Goal: Information Seeking & Learning: Learn about a topic

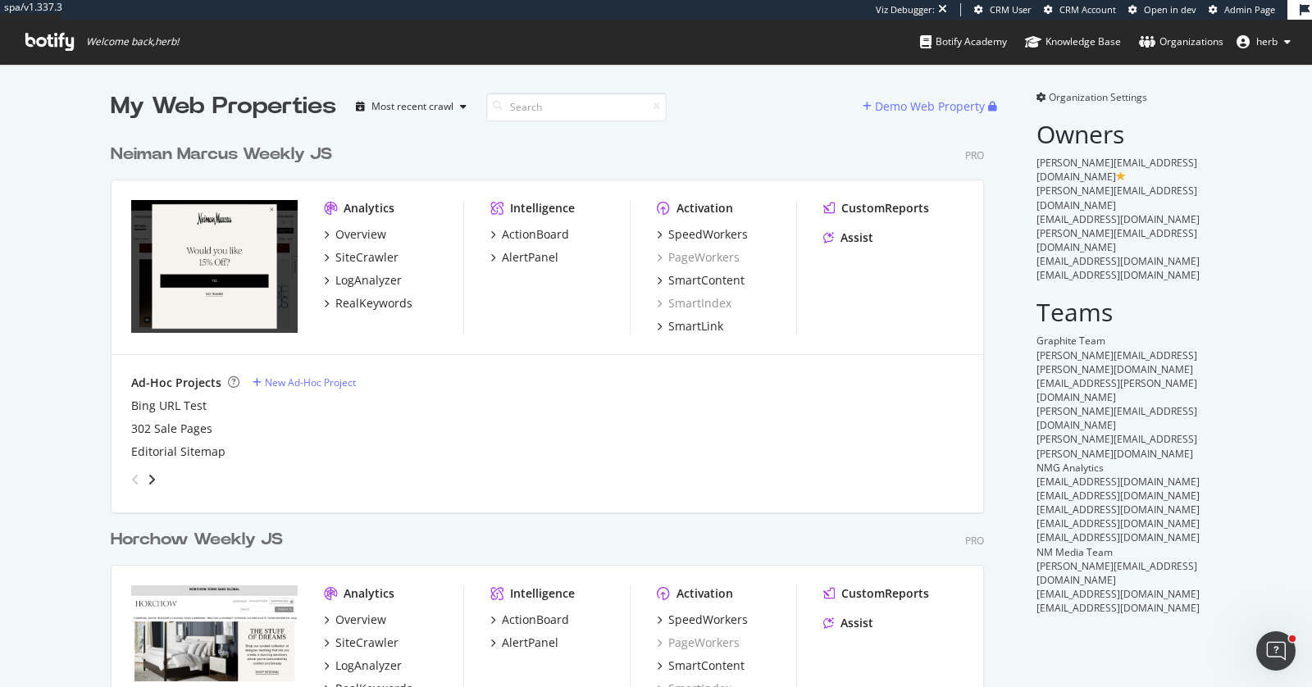
scroll to position [1028, 887]
click at [694, 235] on div "SpeedWorkers" at bounding box center [709, 234] width 80 height 16
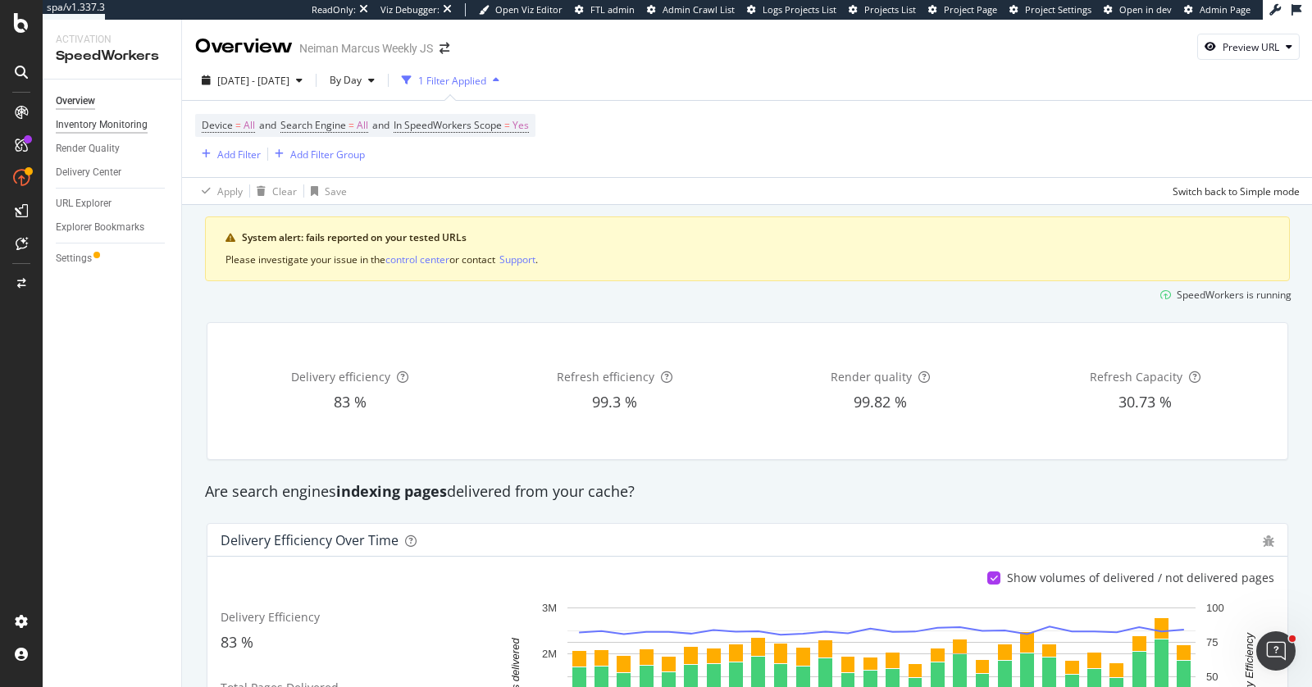
click at [66, 122] on div "Inventory Monitoring" at bounding box center [102, 124] width 92 height 17
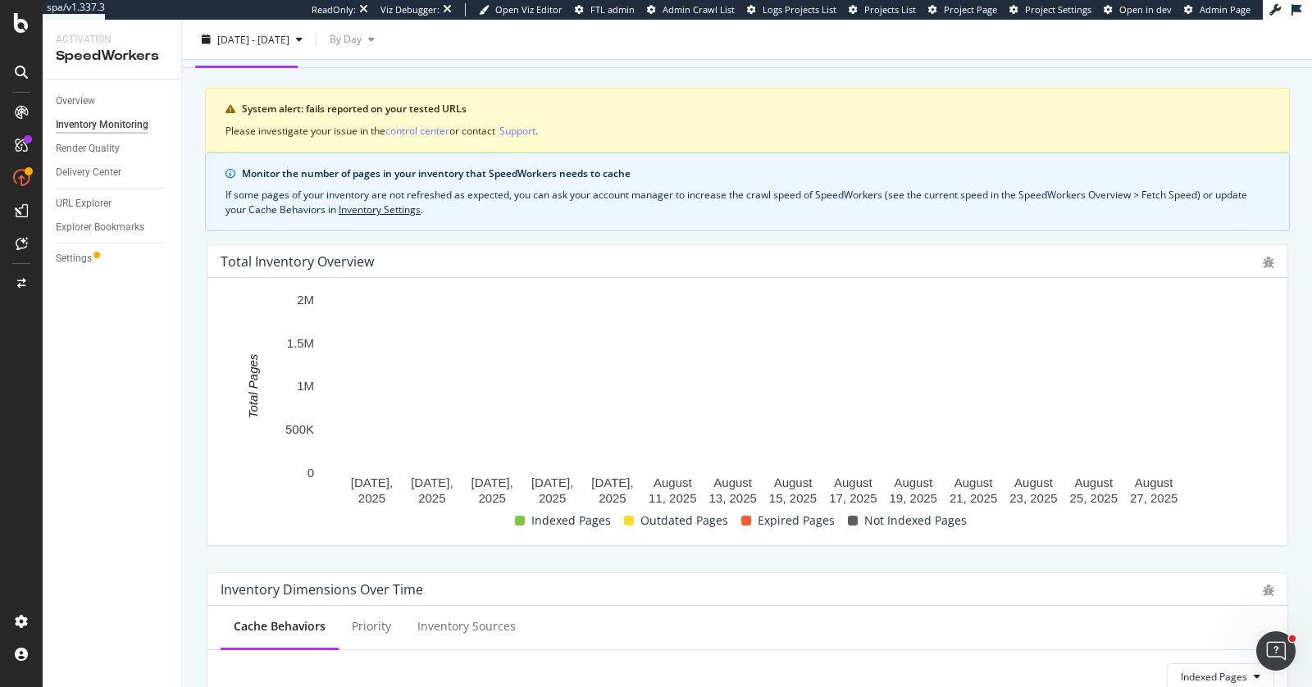
scroll to position [75, 0]
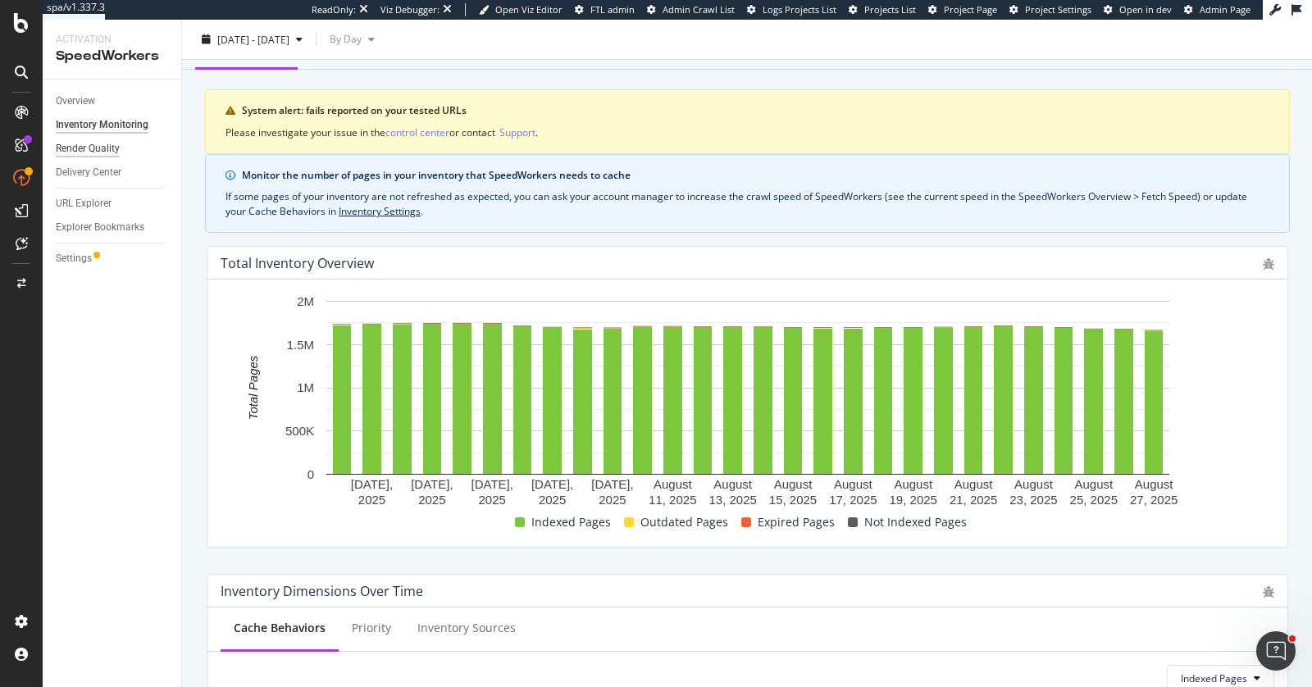
click at [94, 145] on div "Render Quality" at bounding box center [88, 148] width 64 height 17
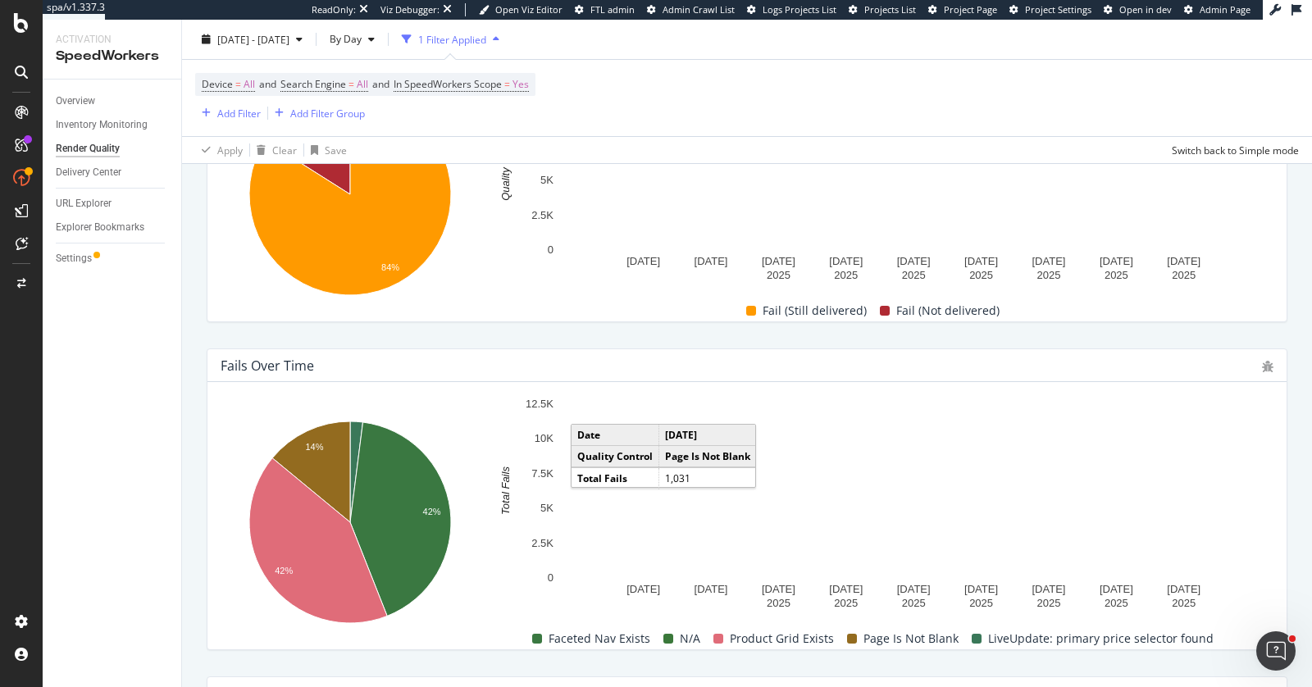
scroll to position [403, 0]
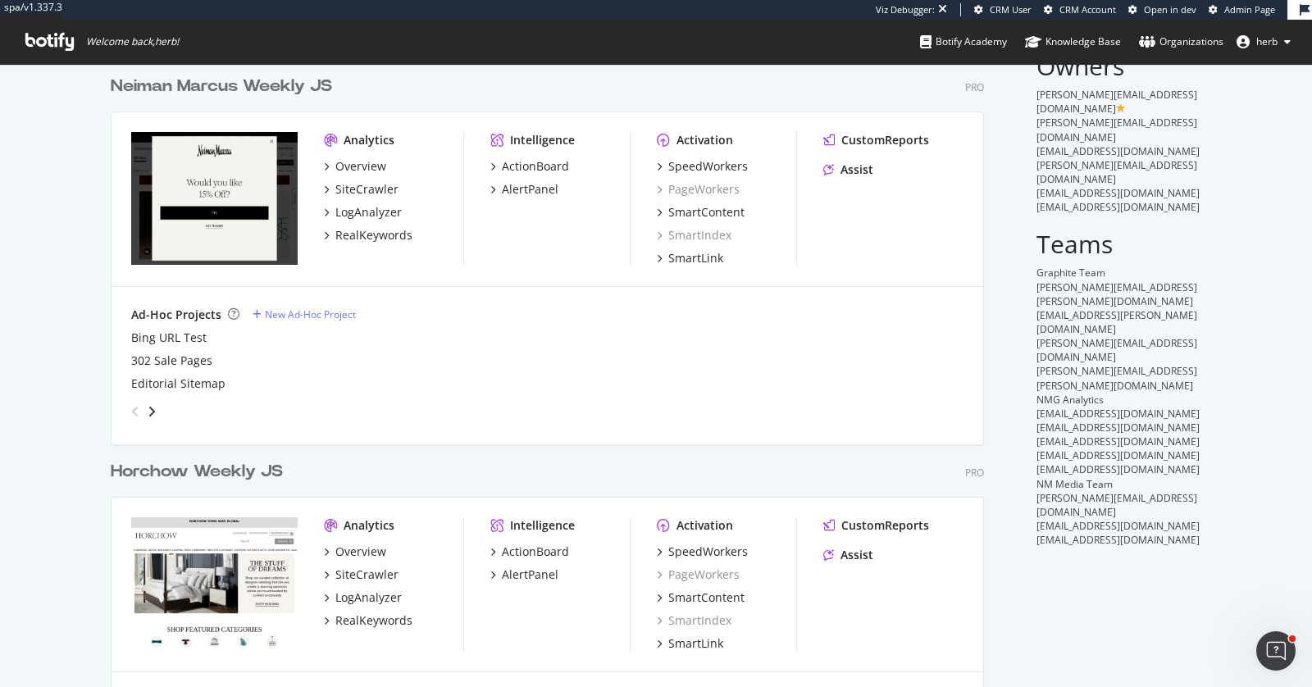
scroll to position [69, 0]
click at [705, 544] on div "SpeedWorkers" at bounding box center [709, 551] width 80 height 16
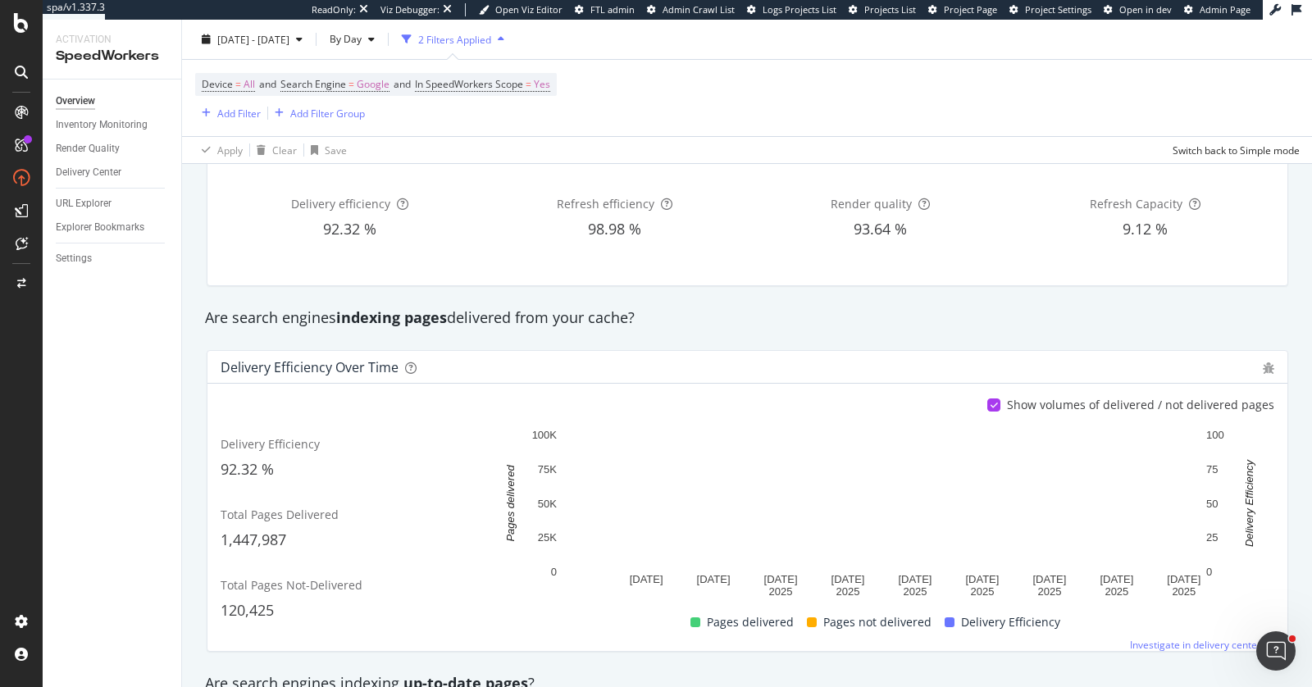
scroll to position [107, 0]
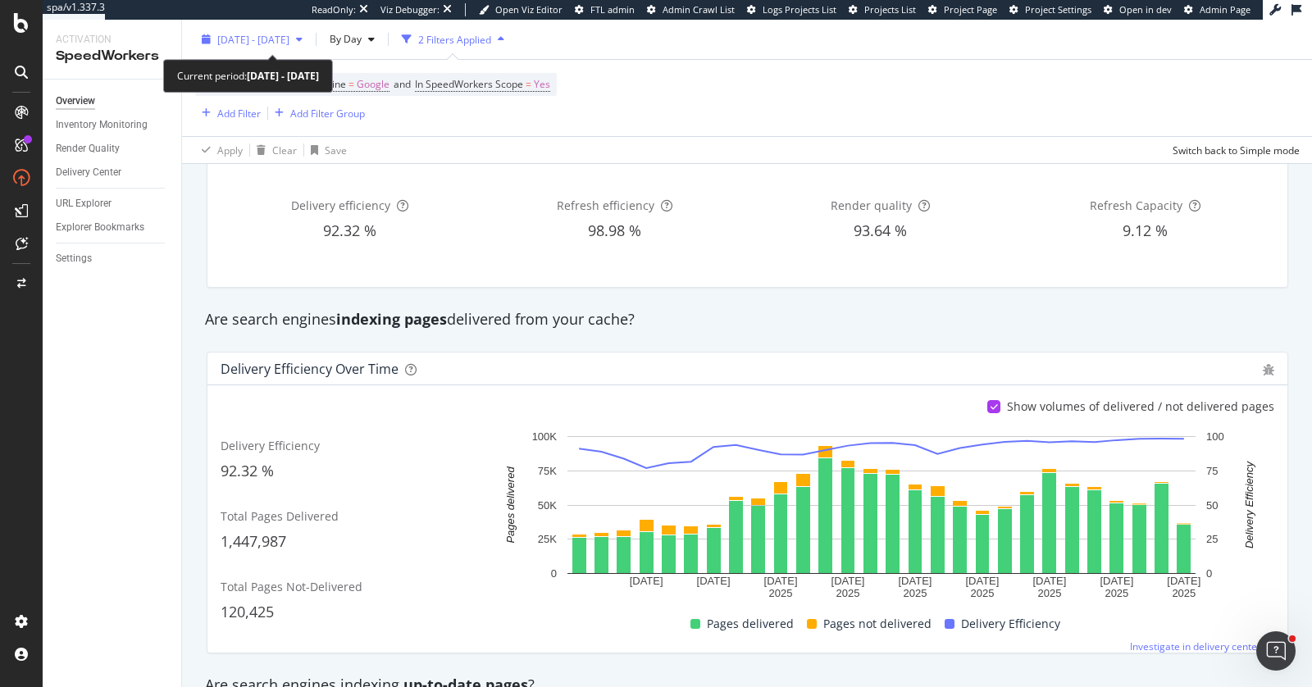
click at [279, 35] on span "[DATE] - [DATE]" at bounding box center [253, 39] width 72 height 14
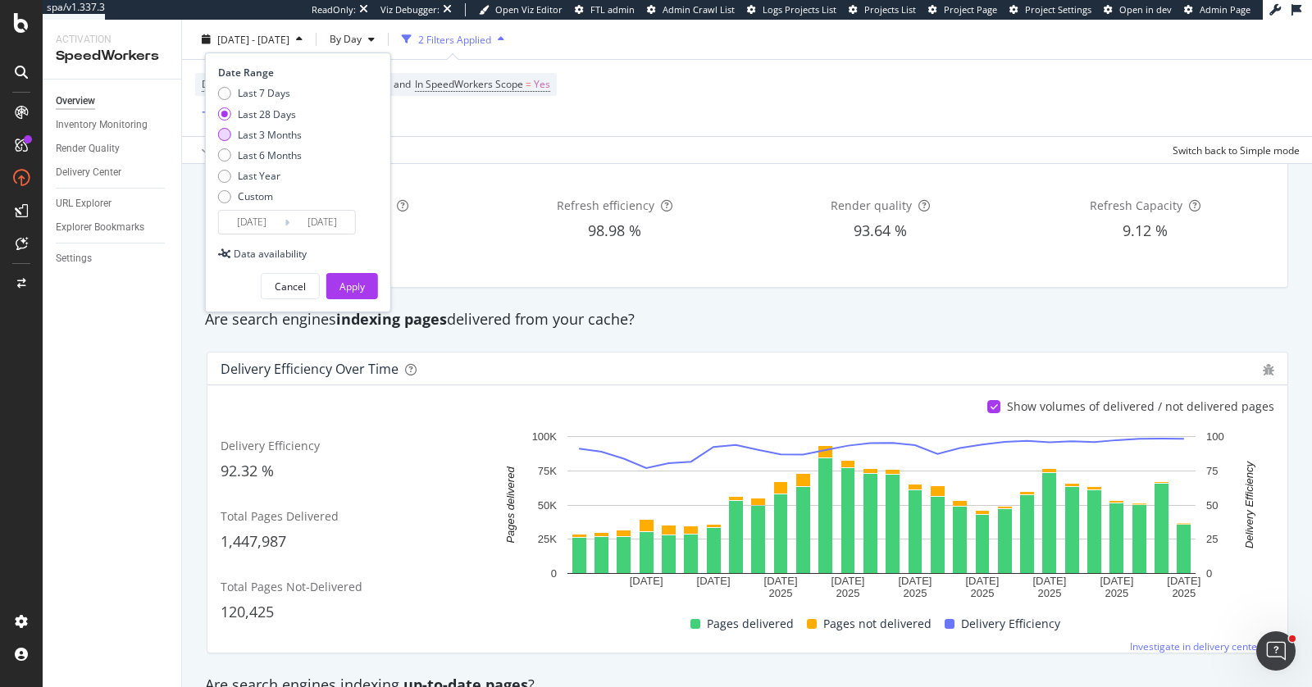
click at [269, 132] on div "Last 3 Months" at bounding box center [270, 134] width 64 height 14
type input "[DATE]"
click at [360, 290] on div "Apply" at bounding box center [352, 287] width 25 height 14
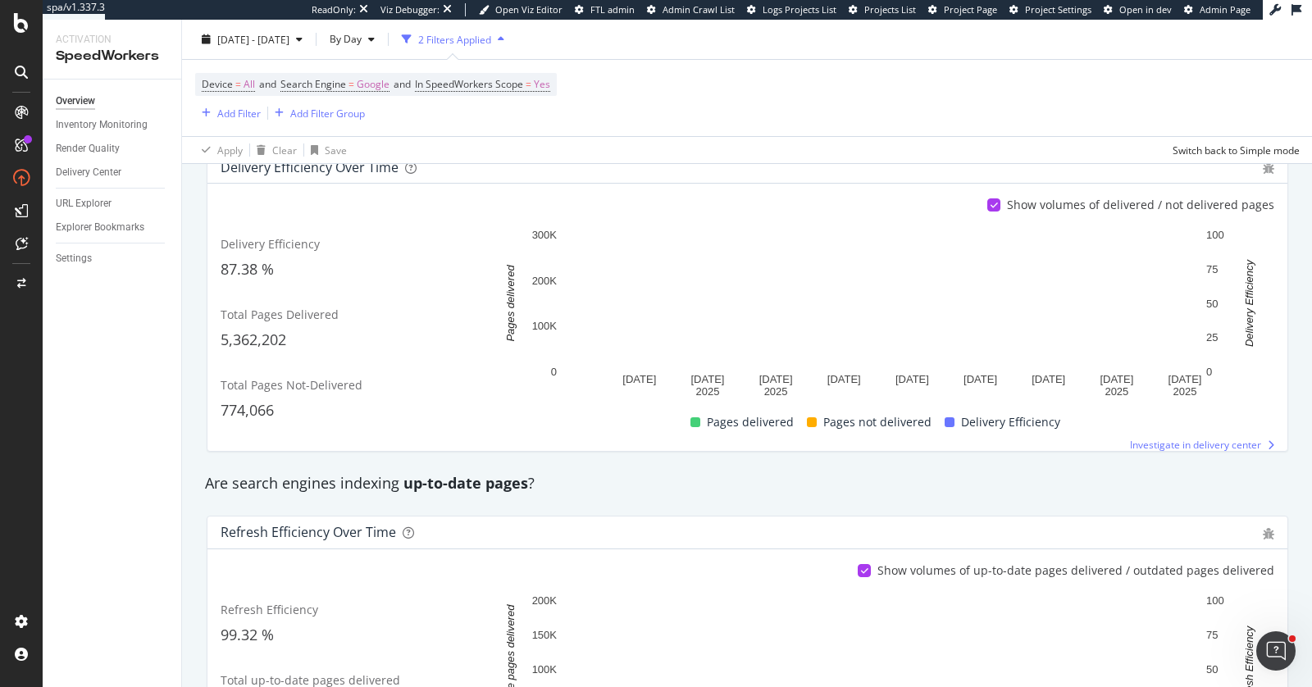
scroll to position [308, 0]
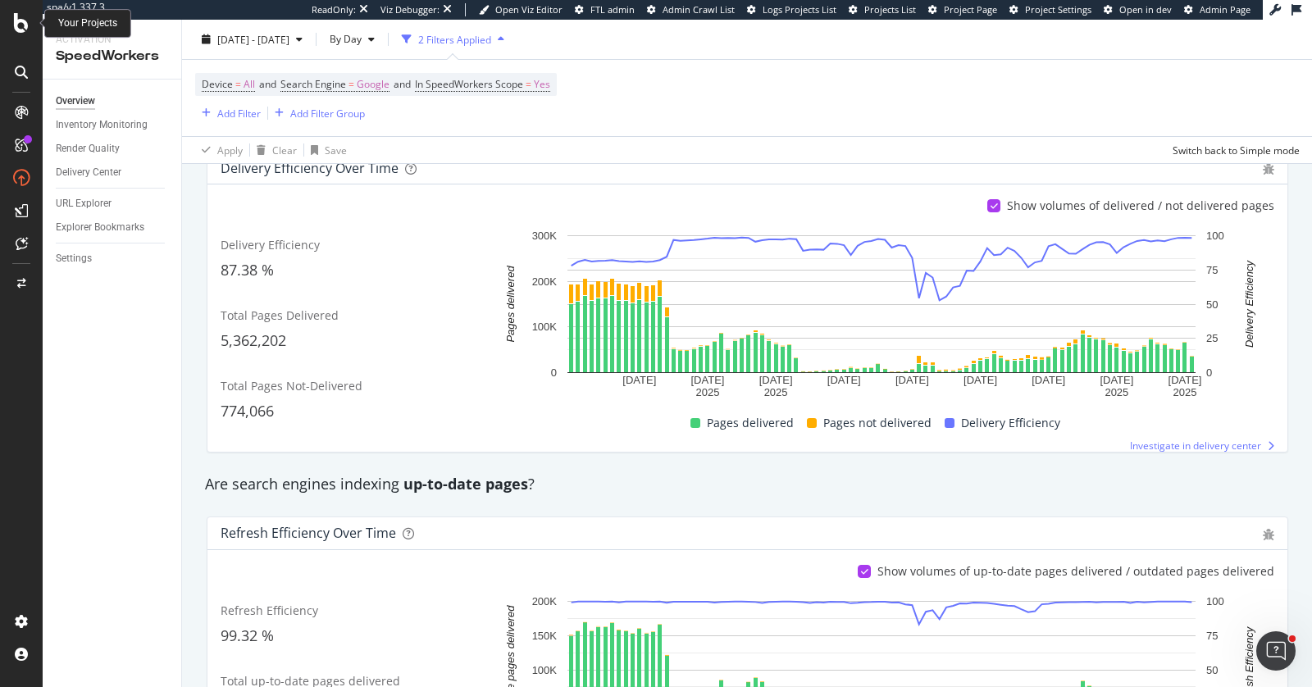
click at [17, 23] on icon at bounding box center [21, 23] width 15 height 20
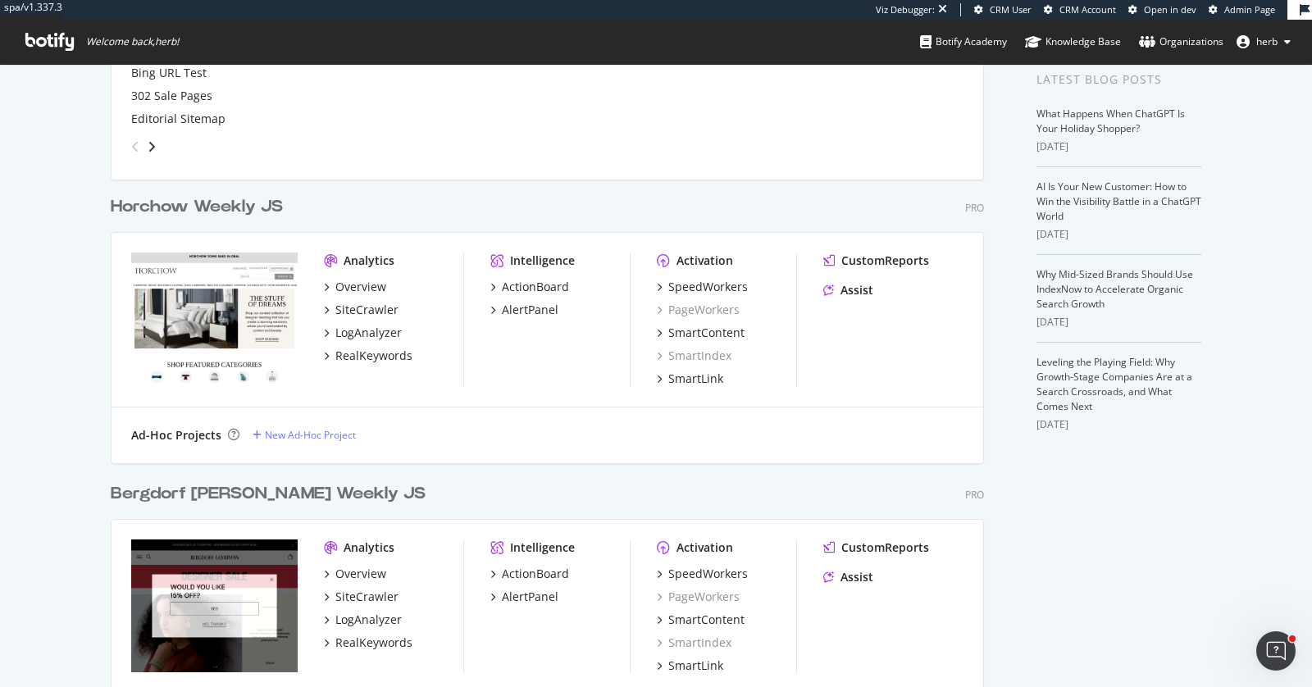
scroll to position [491, 0]
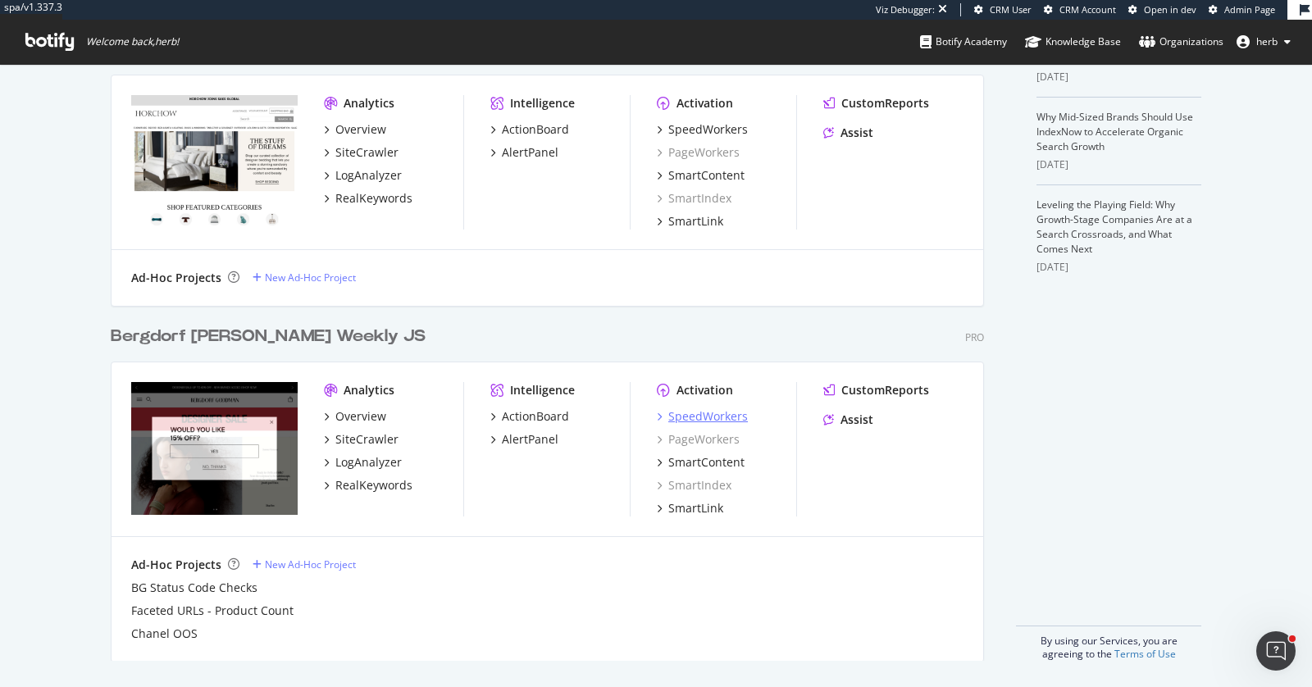
click at [720, 415] on div "SpeedWorkers" at bounding box center [709, 416] width 80 height 16
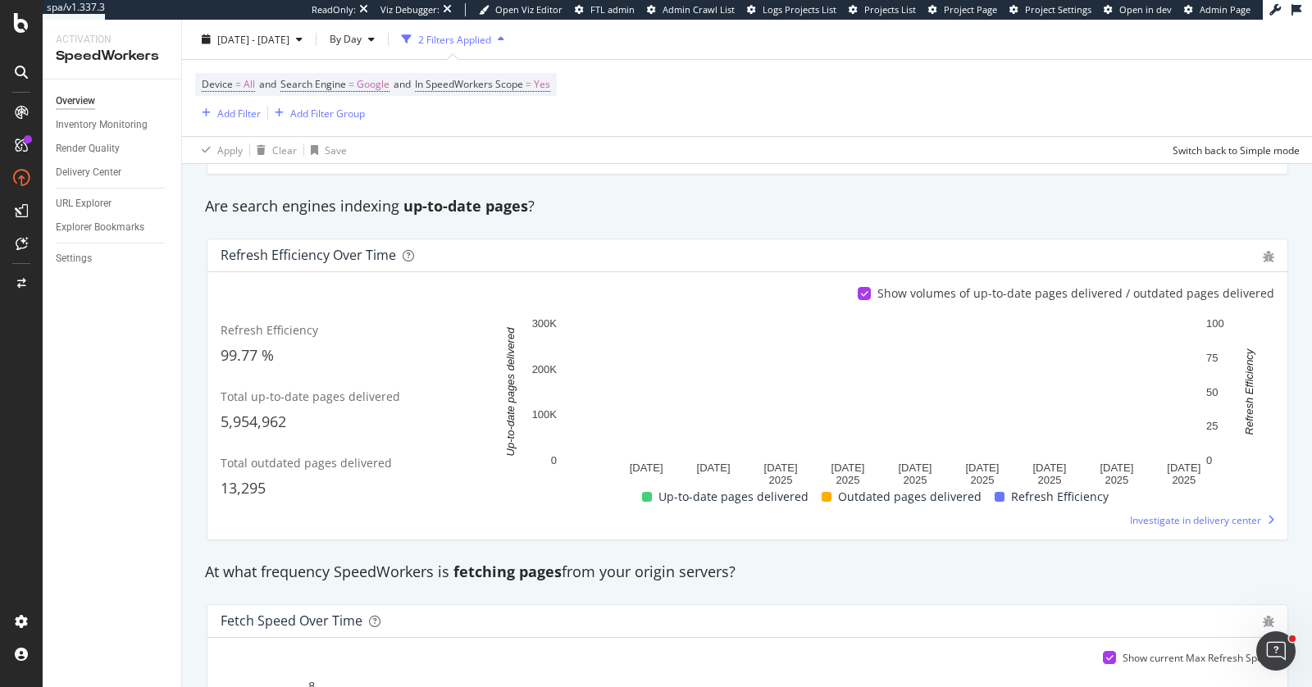
scroll to position [246, 0]
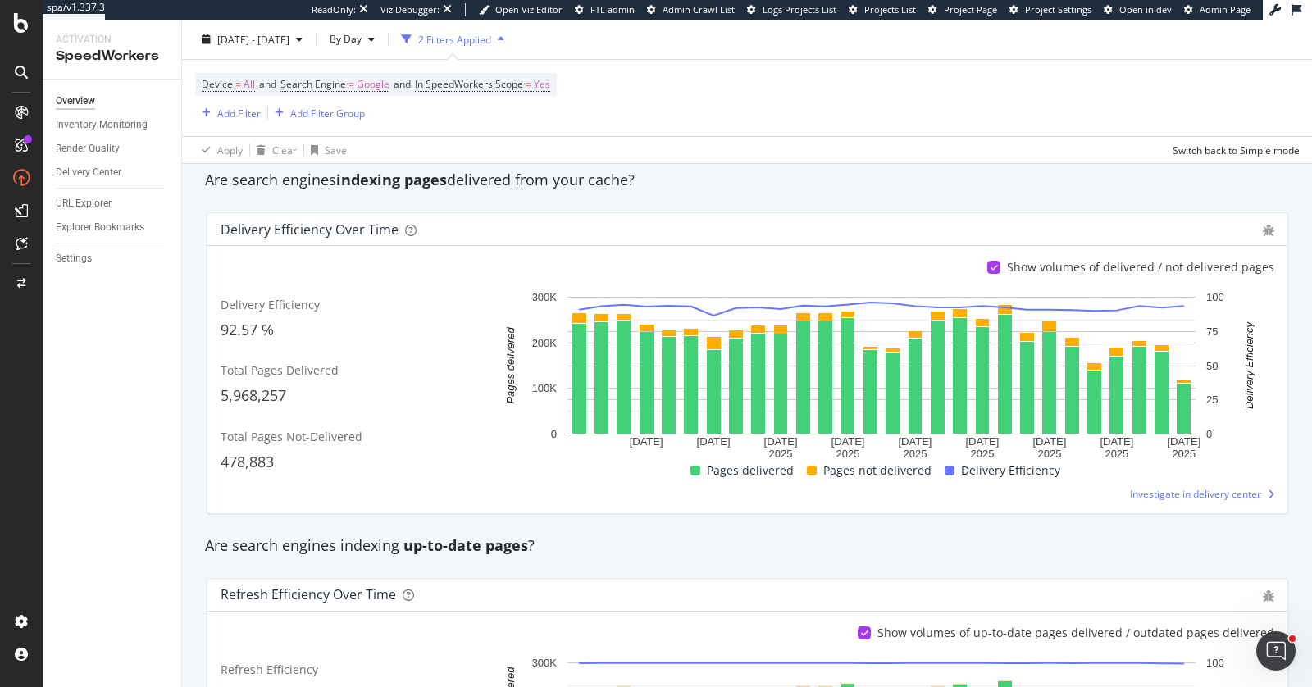
click at [112, 135] on div "Inventory Monitoring" at bounding box center [119, 125] width 126 height 24
click at [121, 122] on div "Inventory Monitoring" at bounding box center [102, 124] width 92 height 17
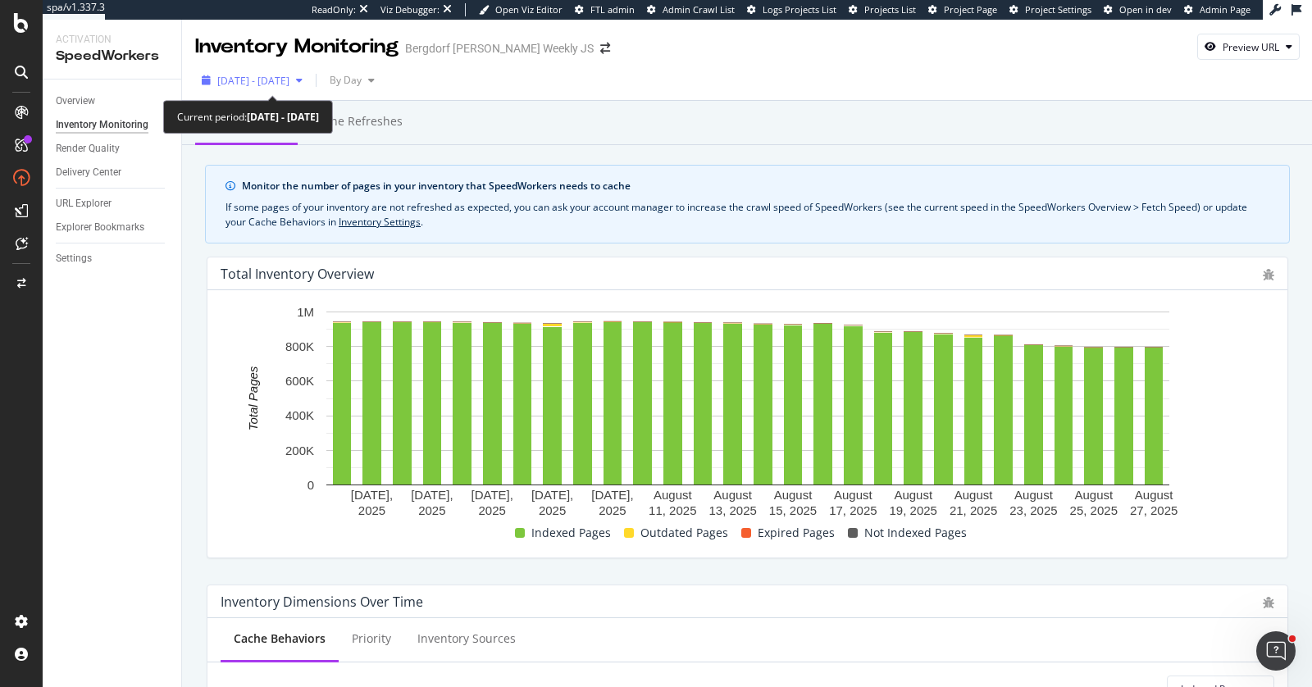
click at [261, 67] on button "[DATE] - [DATE]" at bounding box center [252, 80] width 114 height 26
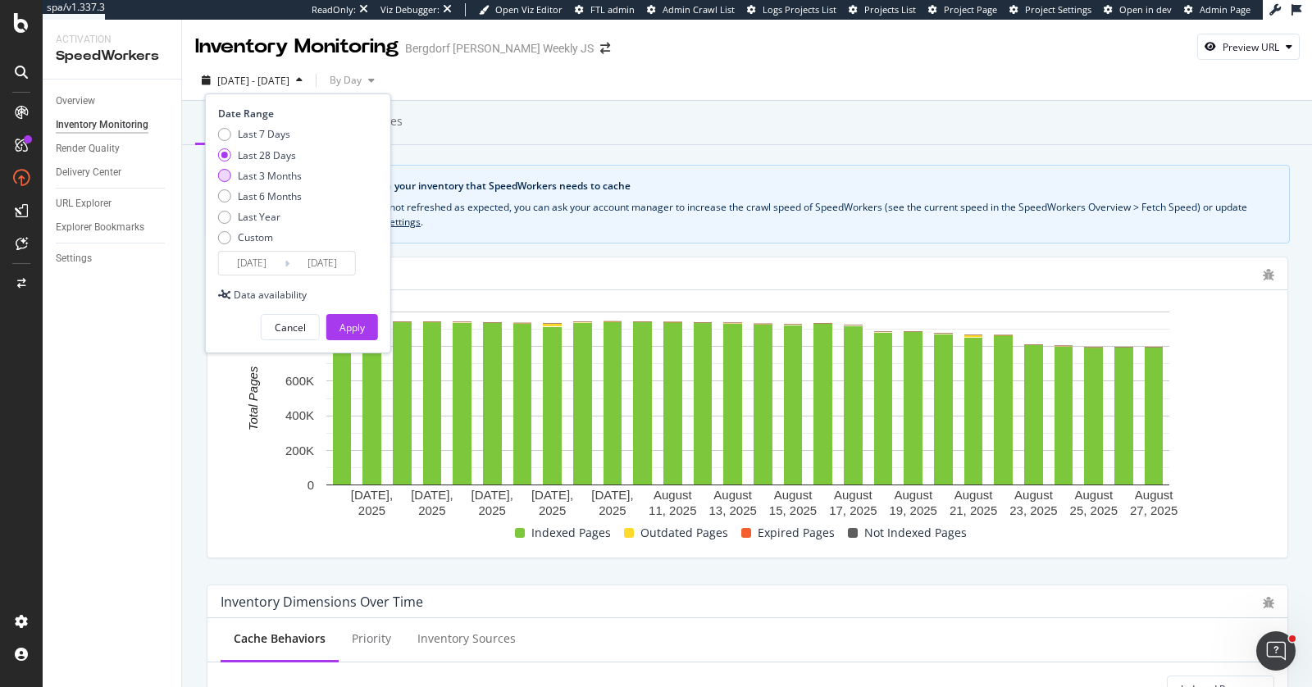
click at [275, 180] on div "Last 3 Months" at bounding box center [270, 176] width 64 height 14
type input "[DATE]"
click at [354, 321] on div "Apply" at bounding box center [352, 328] width 25 height 14
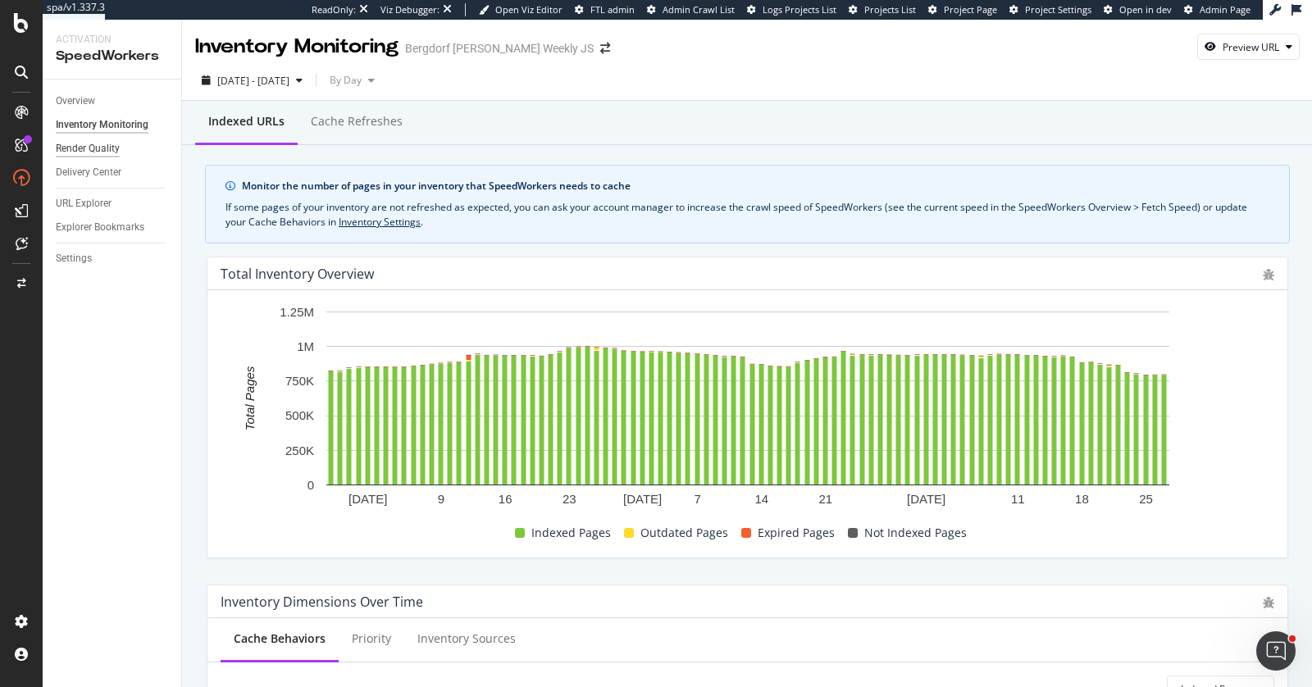
click at [87, 148] on div "Render Quality" at bounding box center [88, 148] width 64 height 17
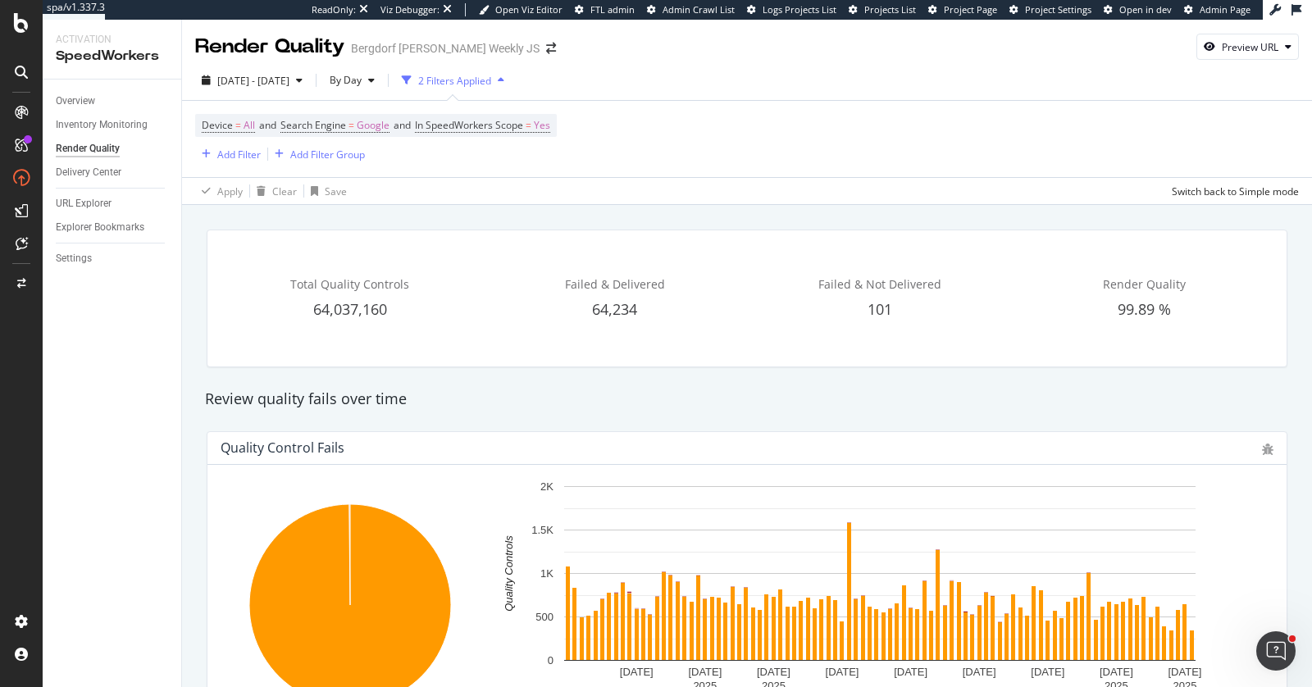
click at [17, 106] on icon at bounding box center [21, 112] width 13 height 13
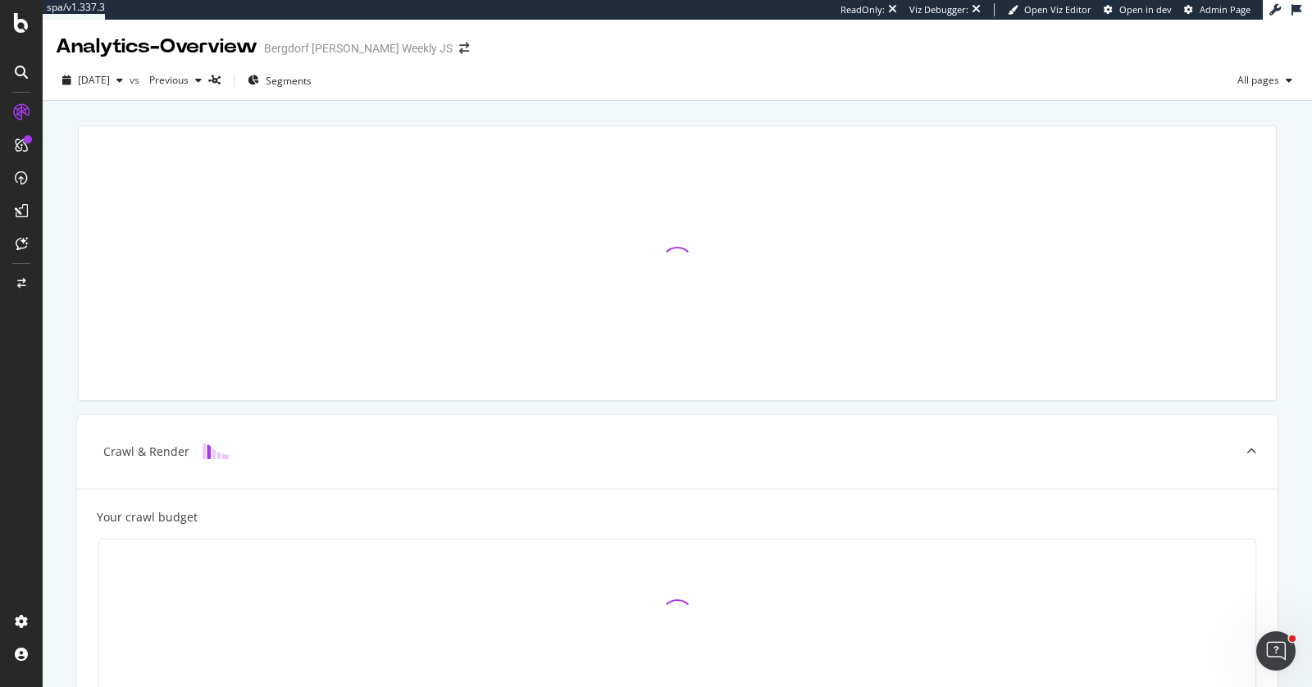
click at [15, 66] on icon at bounding box center [21, 72] width 13 height 13
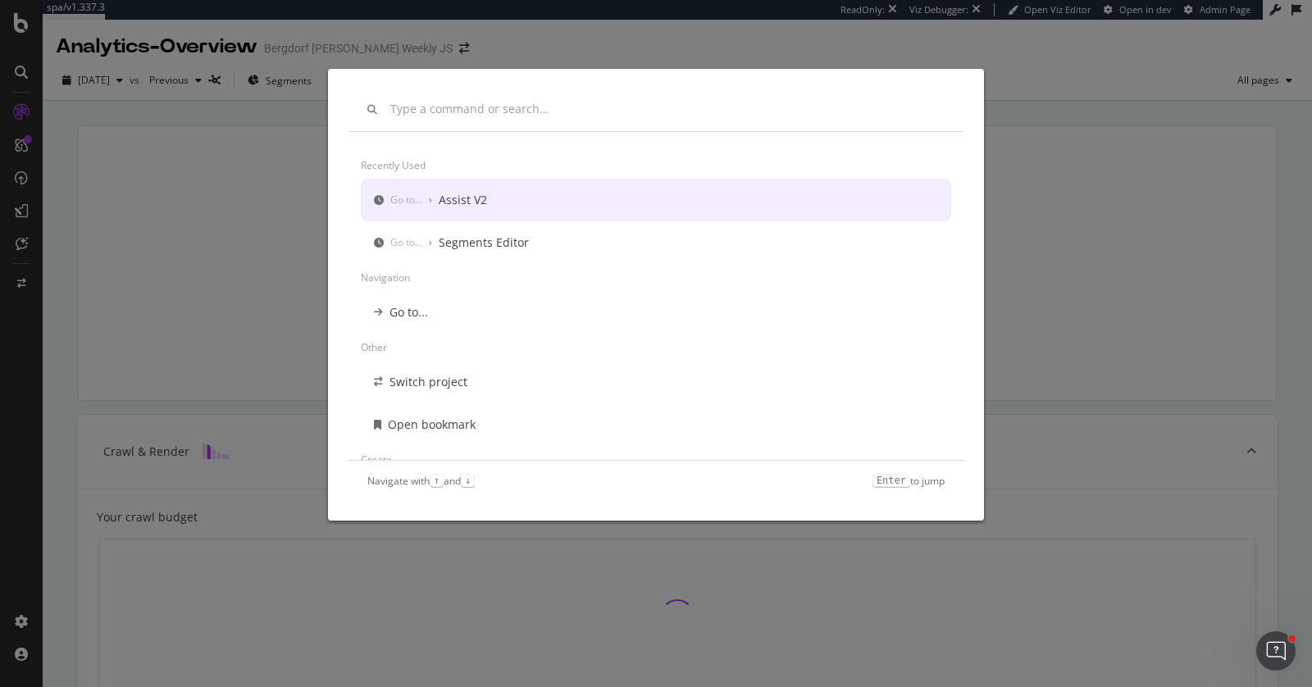
click at [180, 207] on div "Recently used Go to... › Assist V2 Go to... › Segments Editor Navigation Go to.…" at bounding box center [656, 343] width 1312 height 687
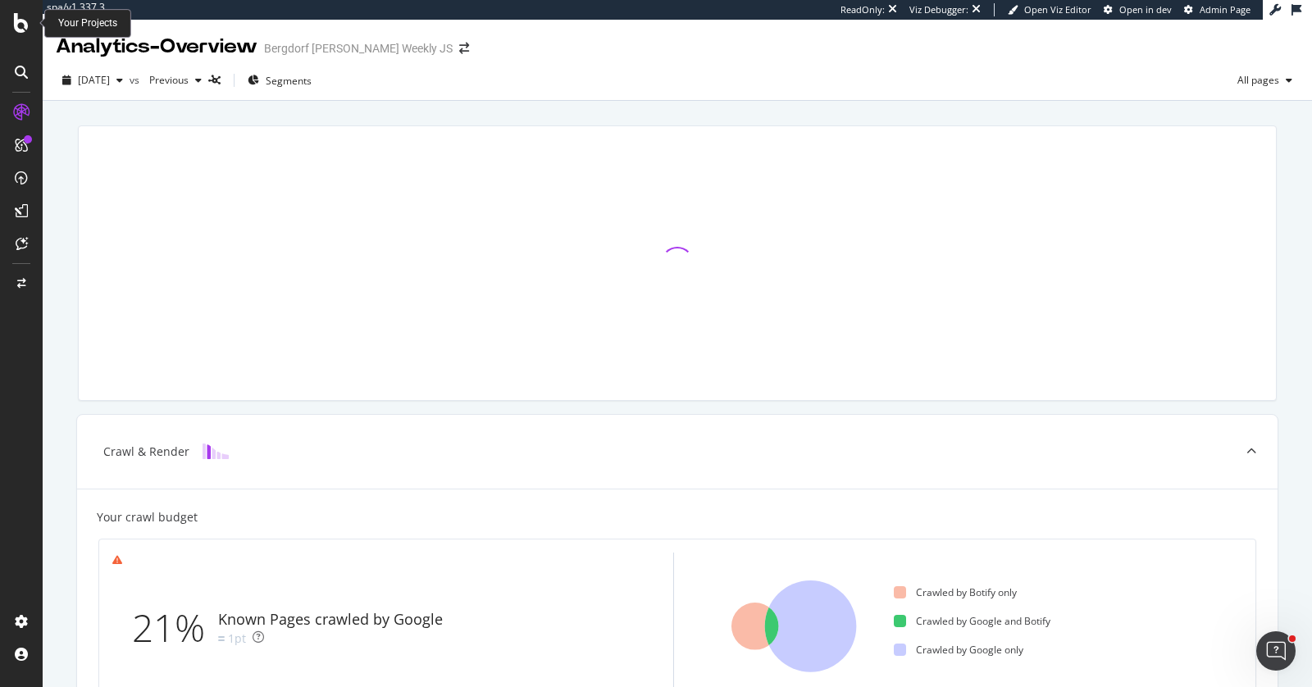
click at [25, 21] on icon at bounding box center [21, 23] width 15 height 20
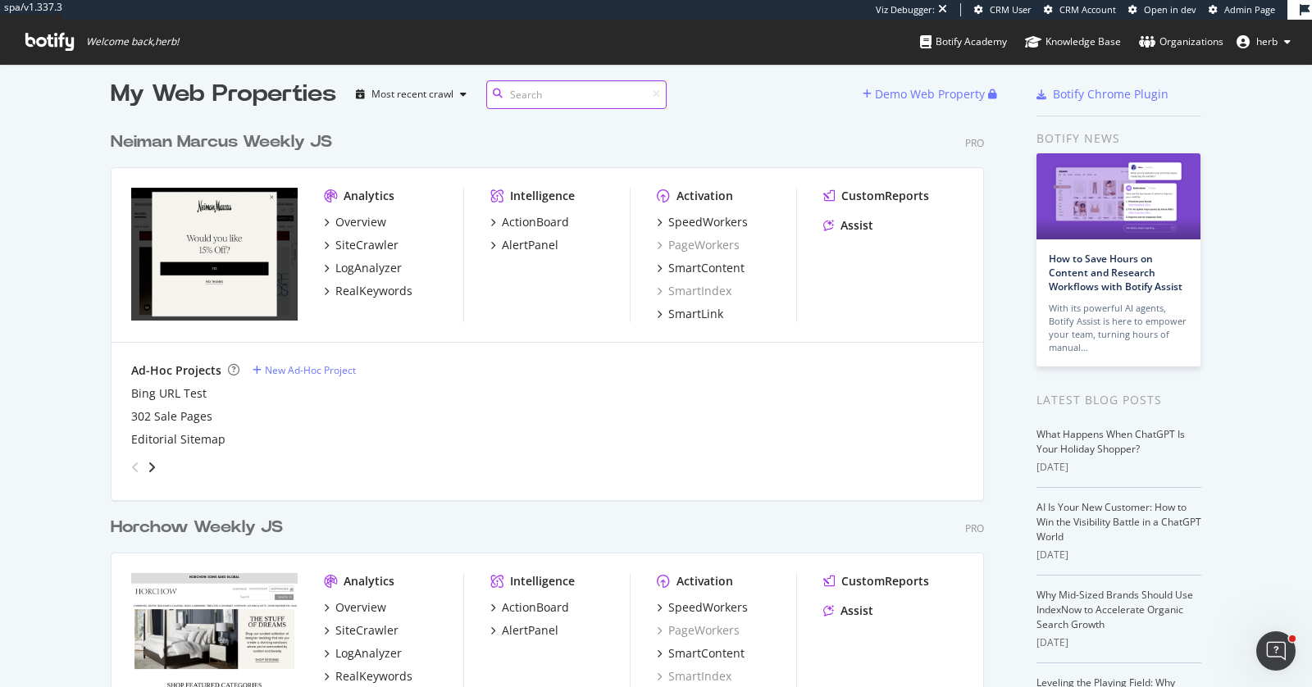
scroll to position [17, 0]
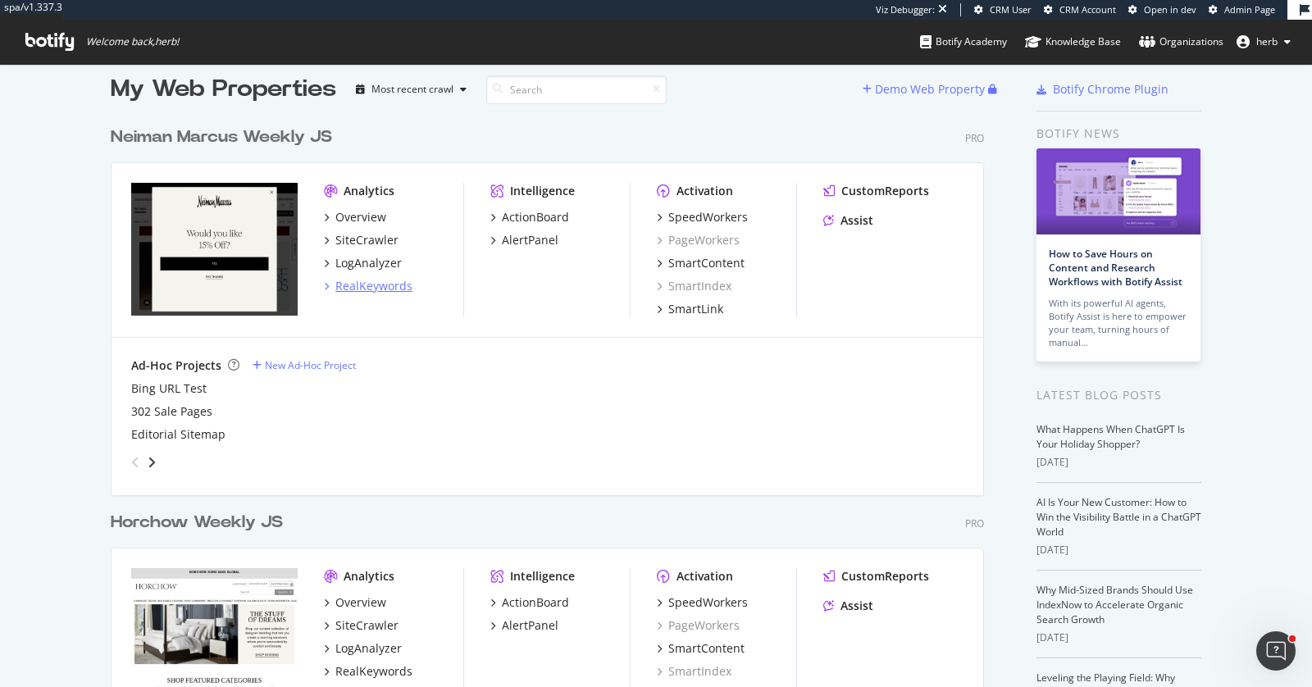
click at [357, 289] on div "RealKeywords" at bounding box center [373, 286] width 77 height 16
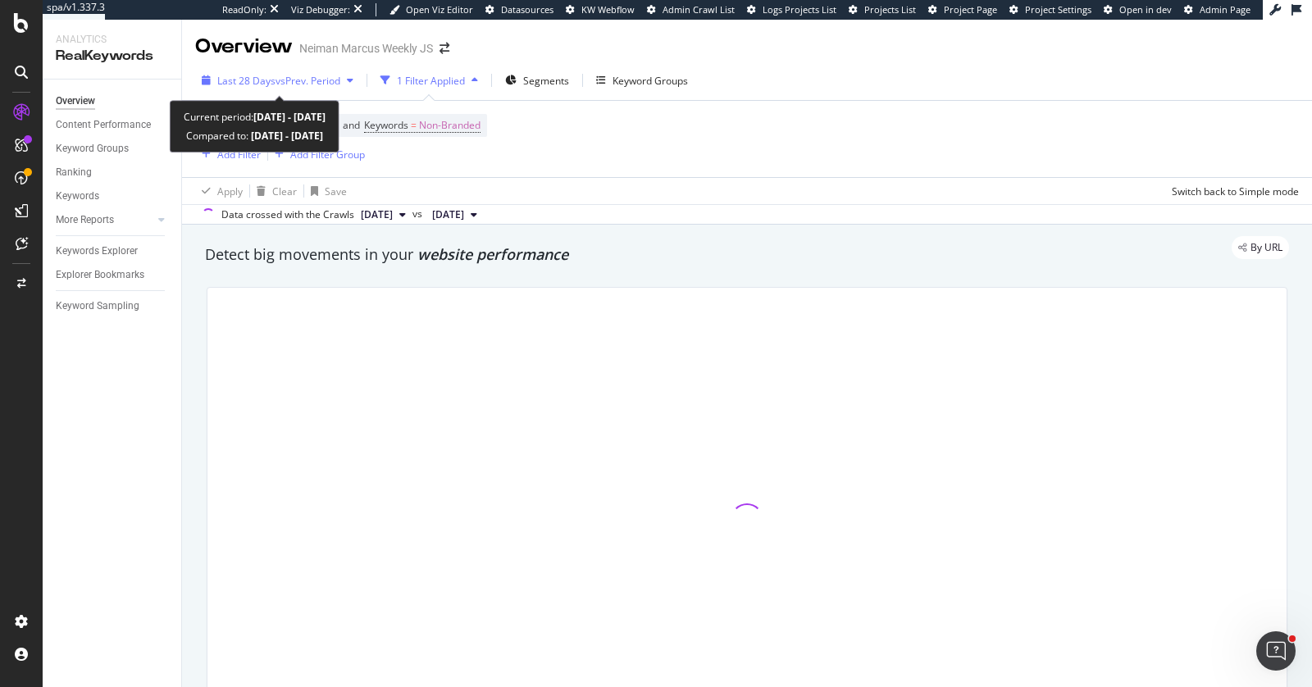
click at [285, 77] on span "vs Prev. Period" at bounding box center [308, 81] width 65 height 14
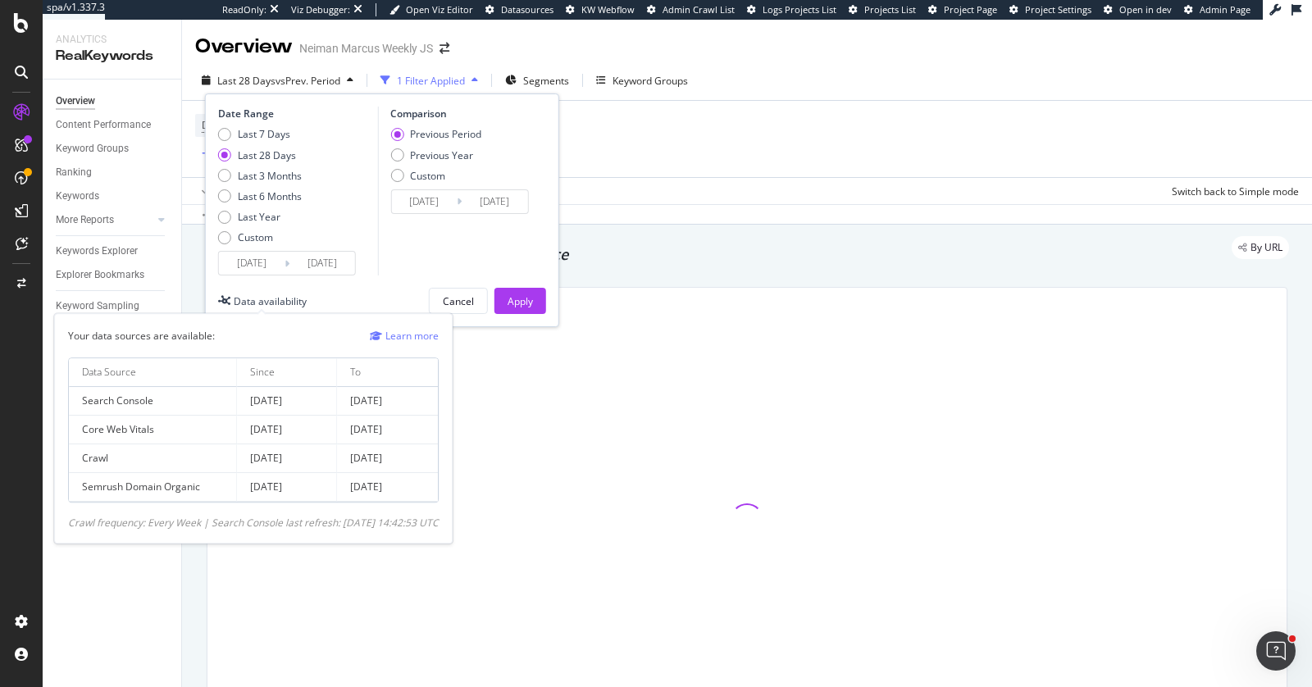
click at [243, 302] on div "Data availability" at bounding box center [270, 301] width 73 height 14
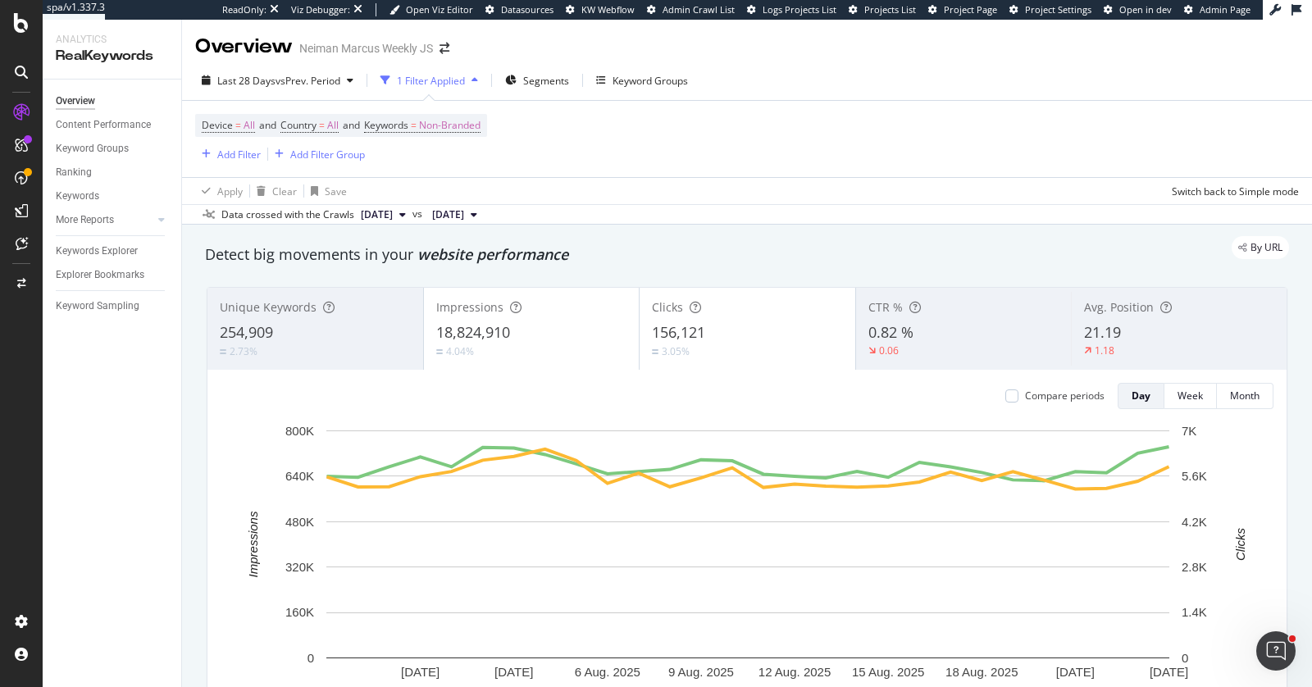
click at [109, 404] on div "Overview Content Performance Keyword Groups Ranking Keywords More Reports Count…" at bounding box center [112, 384] width 139 height 608
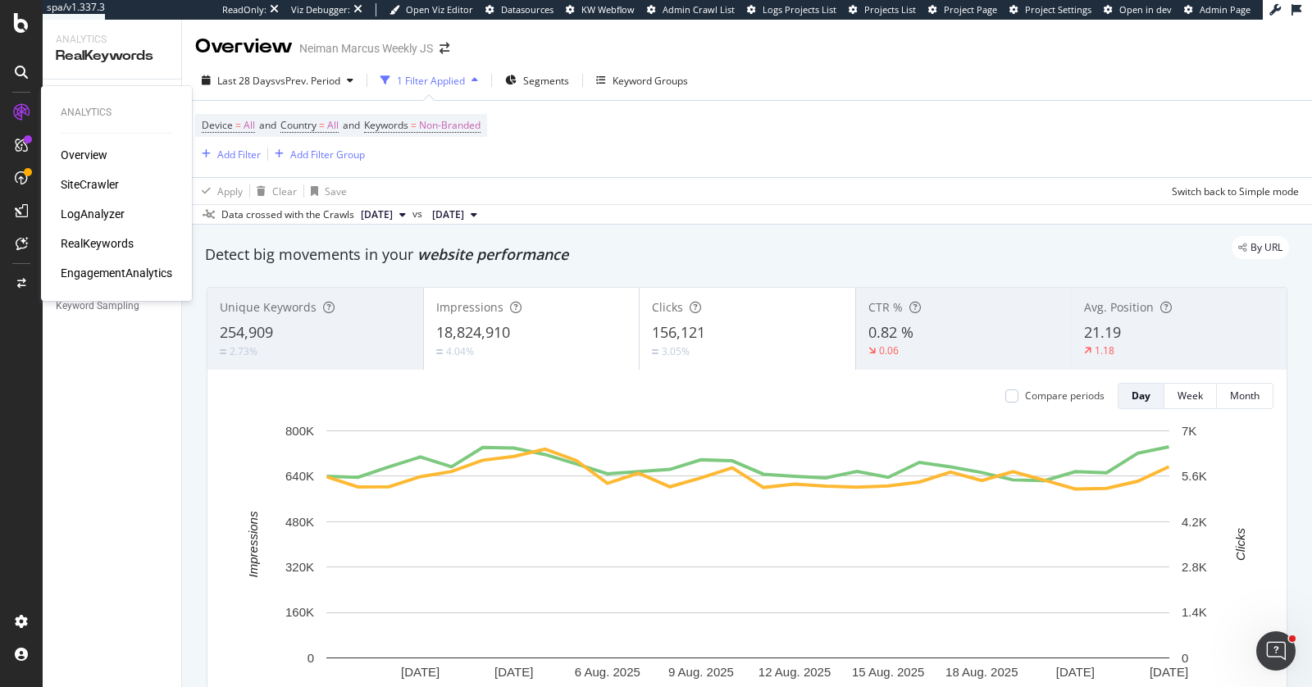
click at [82, 269] on div "EngagementAnalytics" at bounding box center [117, 273] width 112 height 16
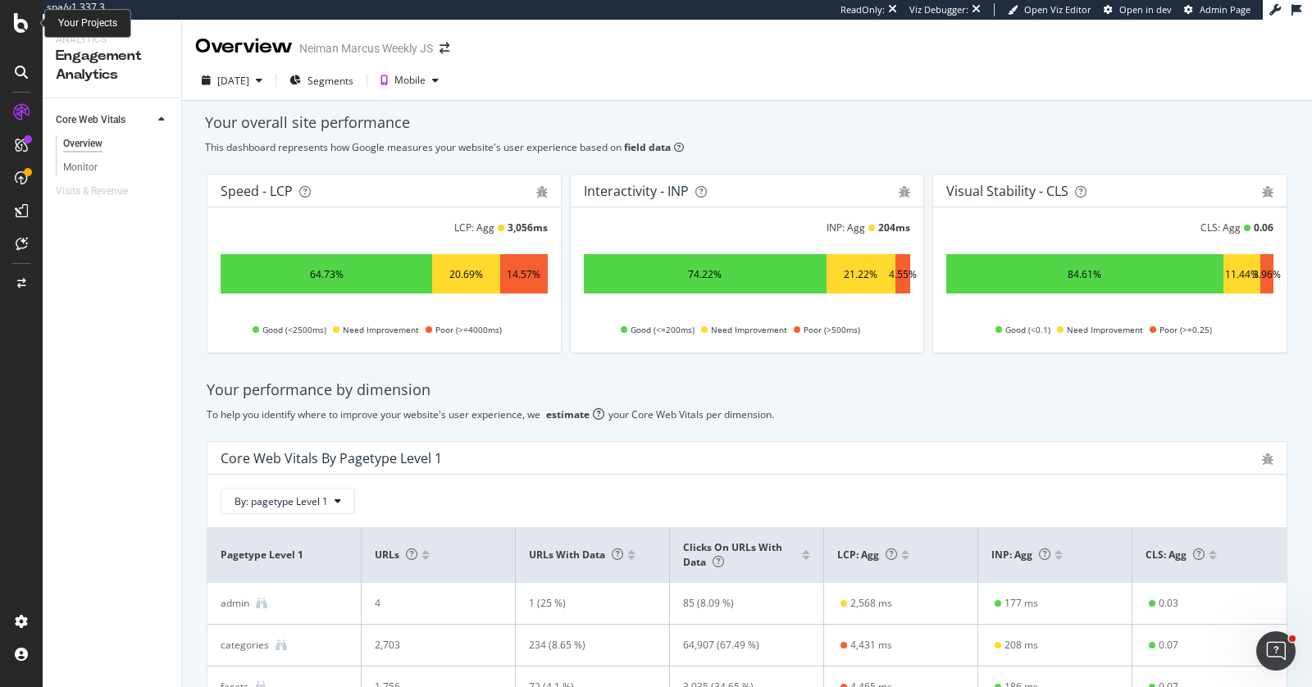
click at [17, 29] on icon at bounding box center [21, 23] width 15 height 20
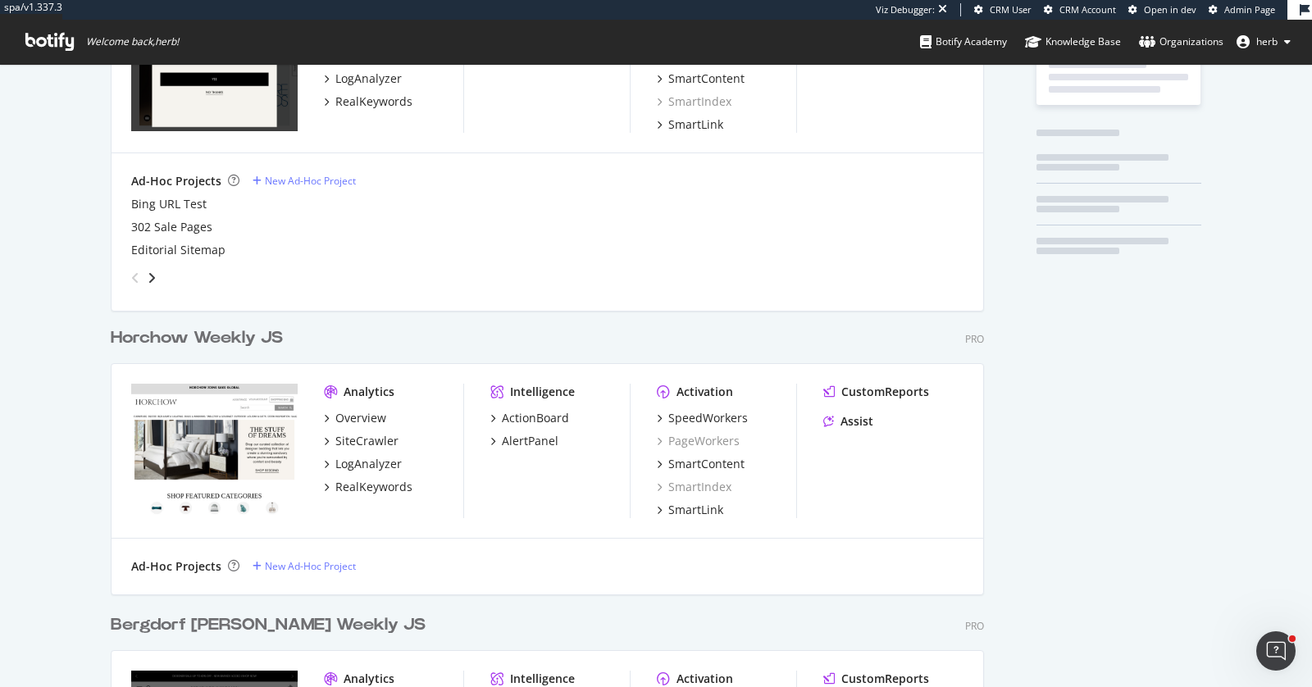
scroll to position [353, 0]
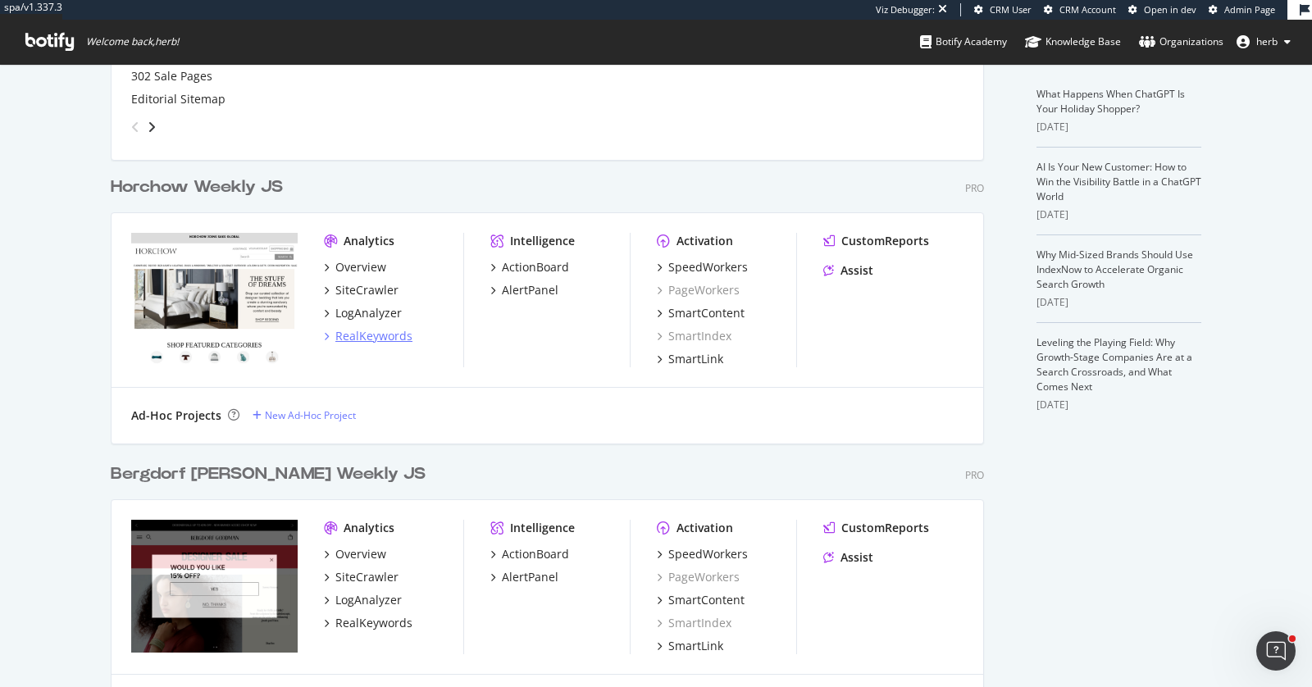
click at [362, 342] on div "RealKeywords" at bounding box center [373, 336] width 77 height 16
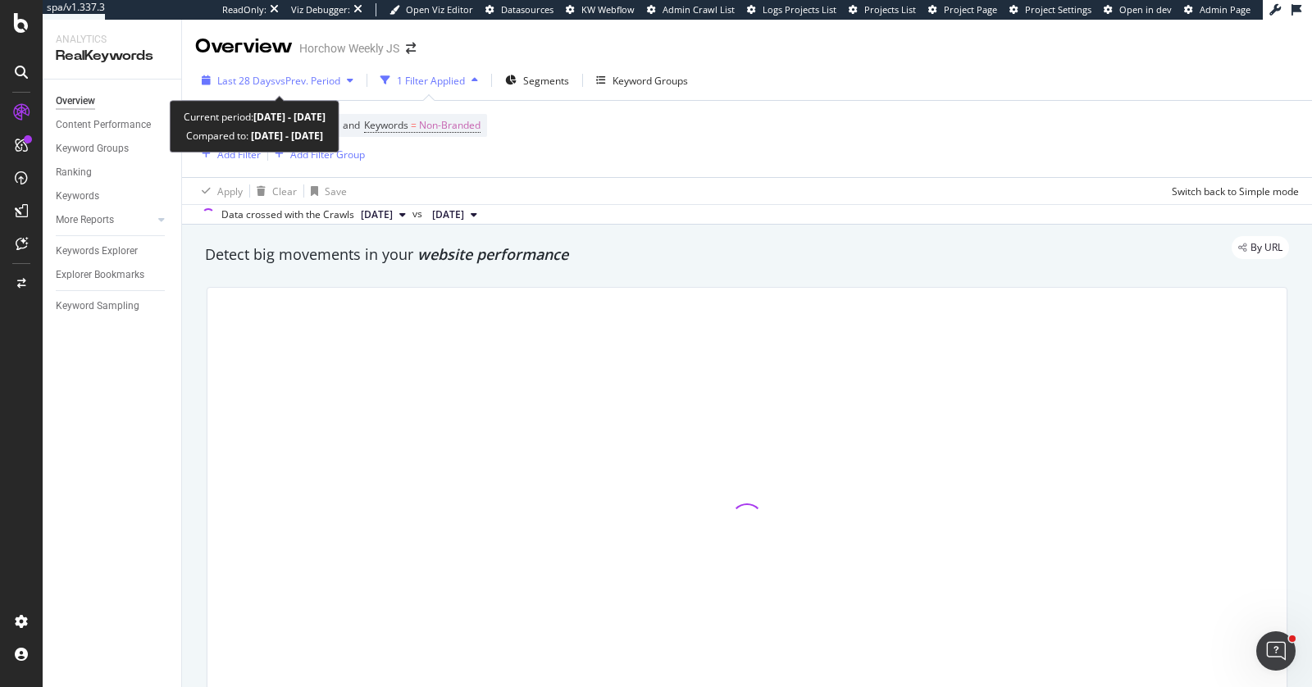
click at [261, 72] on div "Last 28 Days vs Prev. Period" at bounding box center [277, 80] width 165 height 25
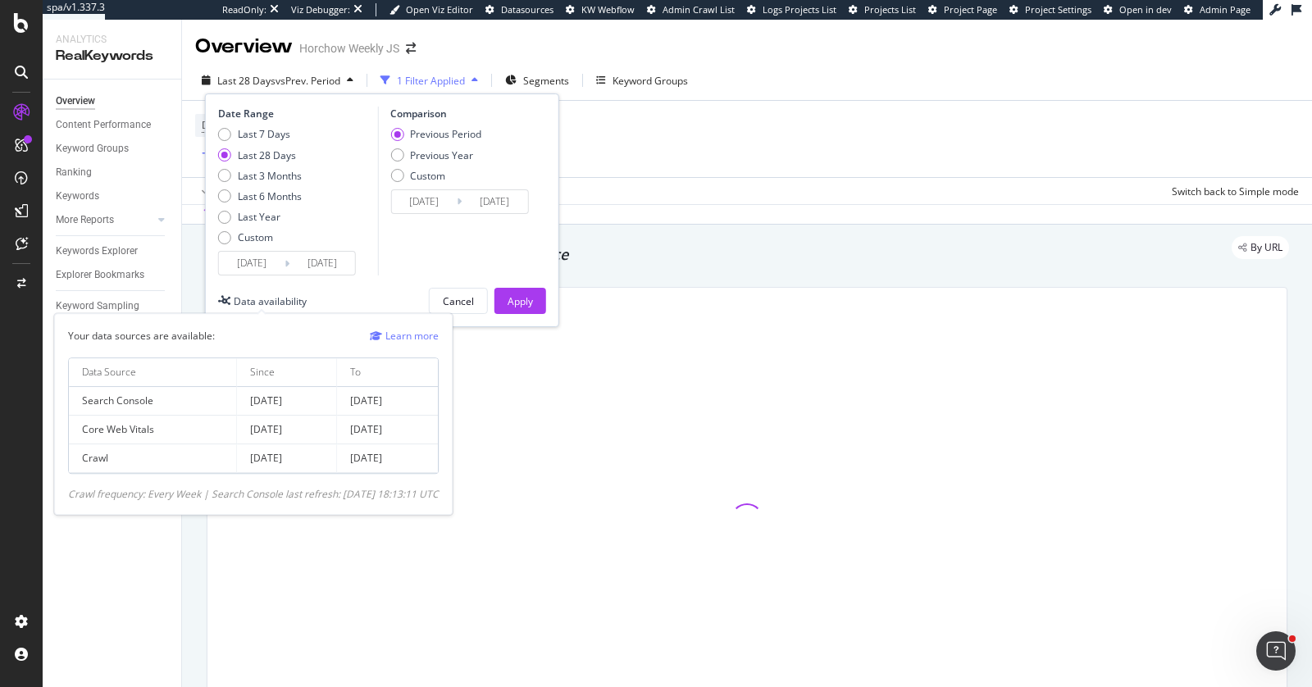
click at [266, 302] on div "Data availability" at bounding box center [270, 301] width 73 height 14
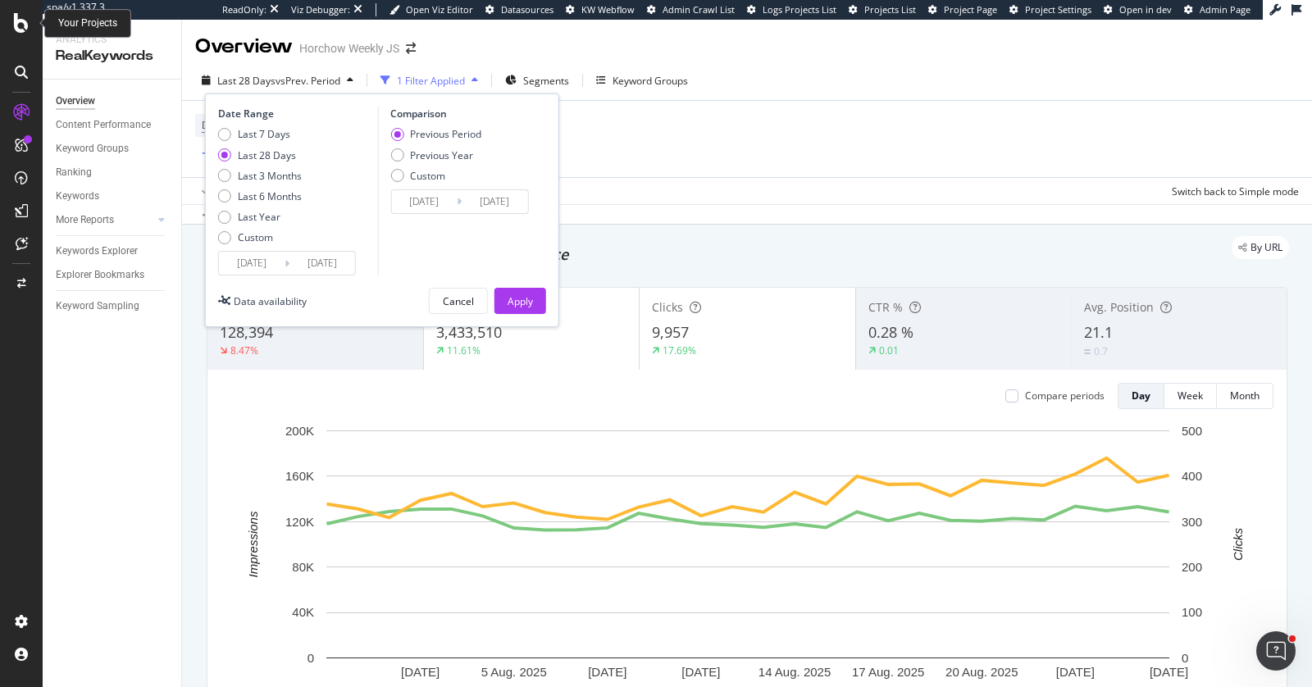
click at [17, 24] on icon at bounding box center [21, 23] width 15 height 20
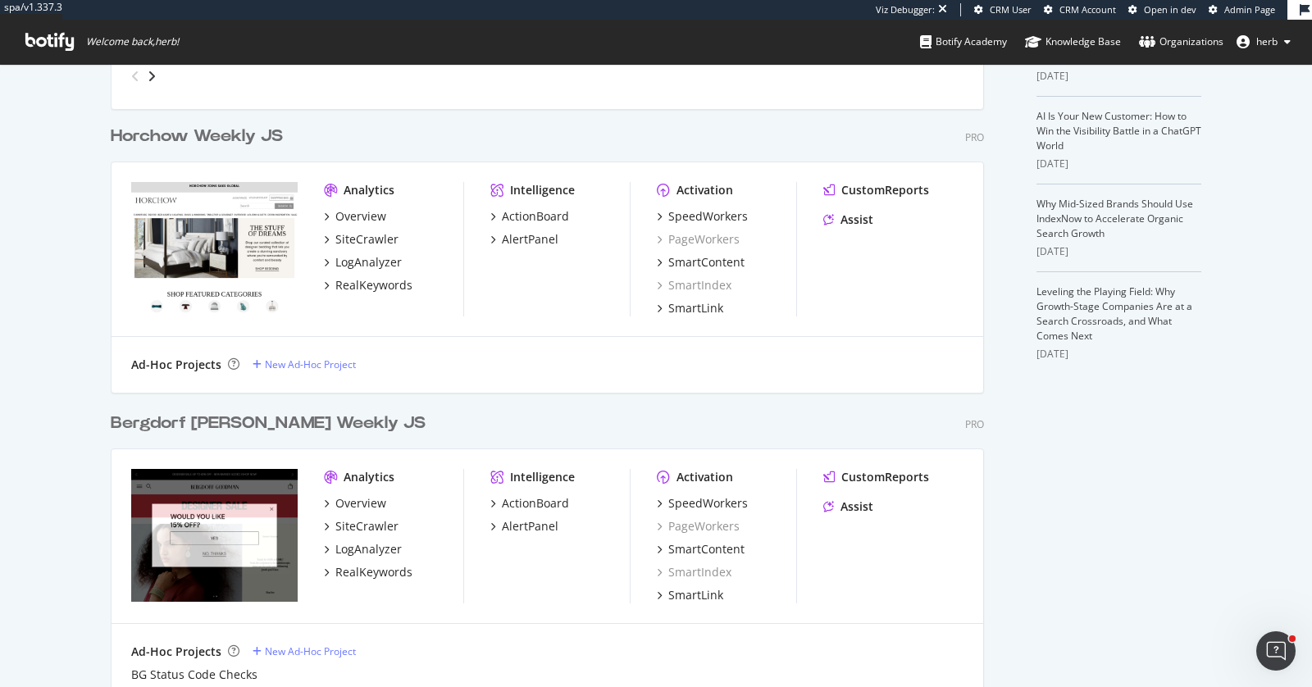
scroll to position [491, 0]
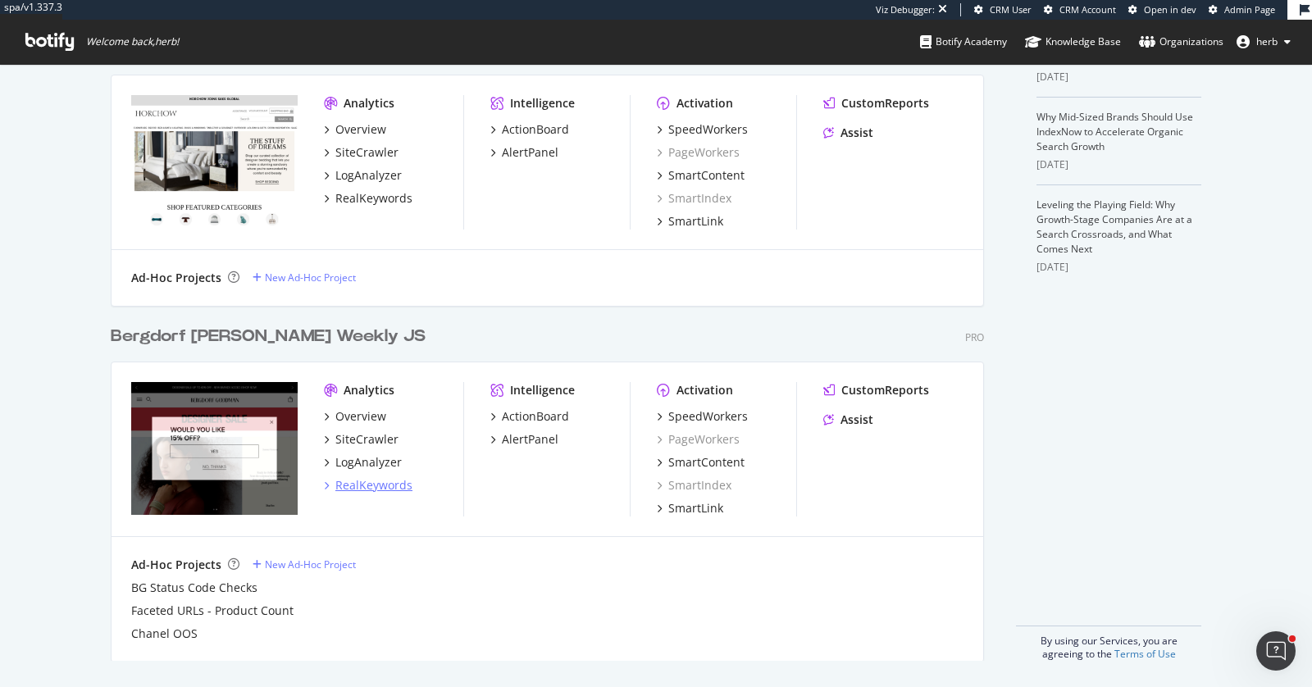
click at [380, 487] on div "RealKeywords" at bounding box center [373, 485] width 77 height 16
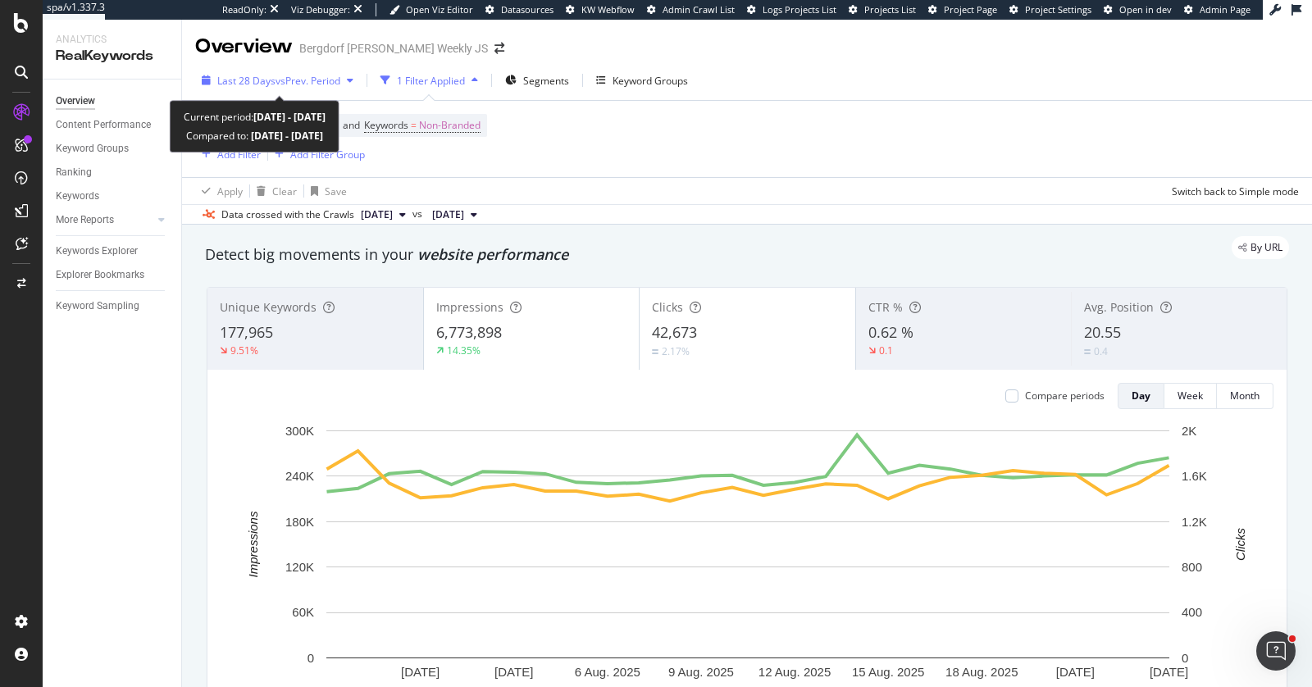
click at [242, 75] on span "Last 28 Days" at bounding box center [246, 81] width 58 height 14
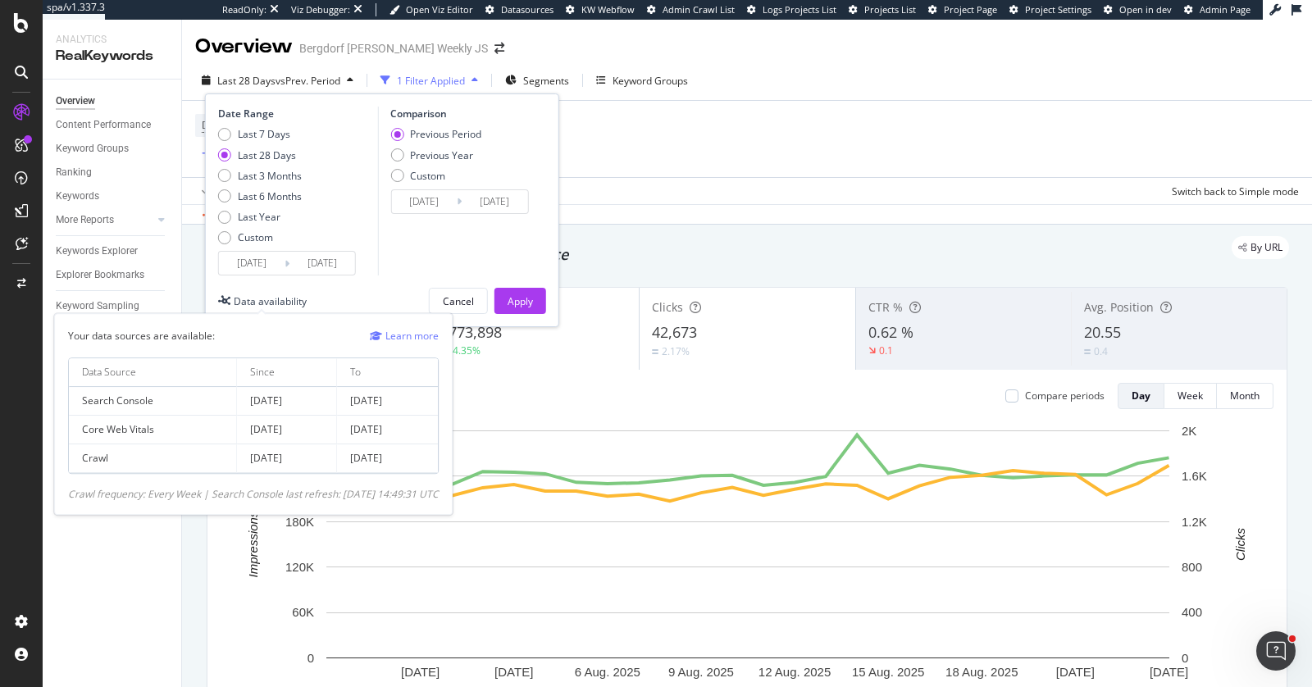
click at [287, 303] on div "Data availability" at bounding box center [270, 301] width 73 height 14
click at [169, 507] on div "Your data sources are available: Learn more Data Source Since To Search Console…" at bounding box center [253, 414] width 399 height 202
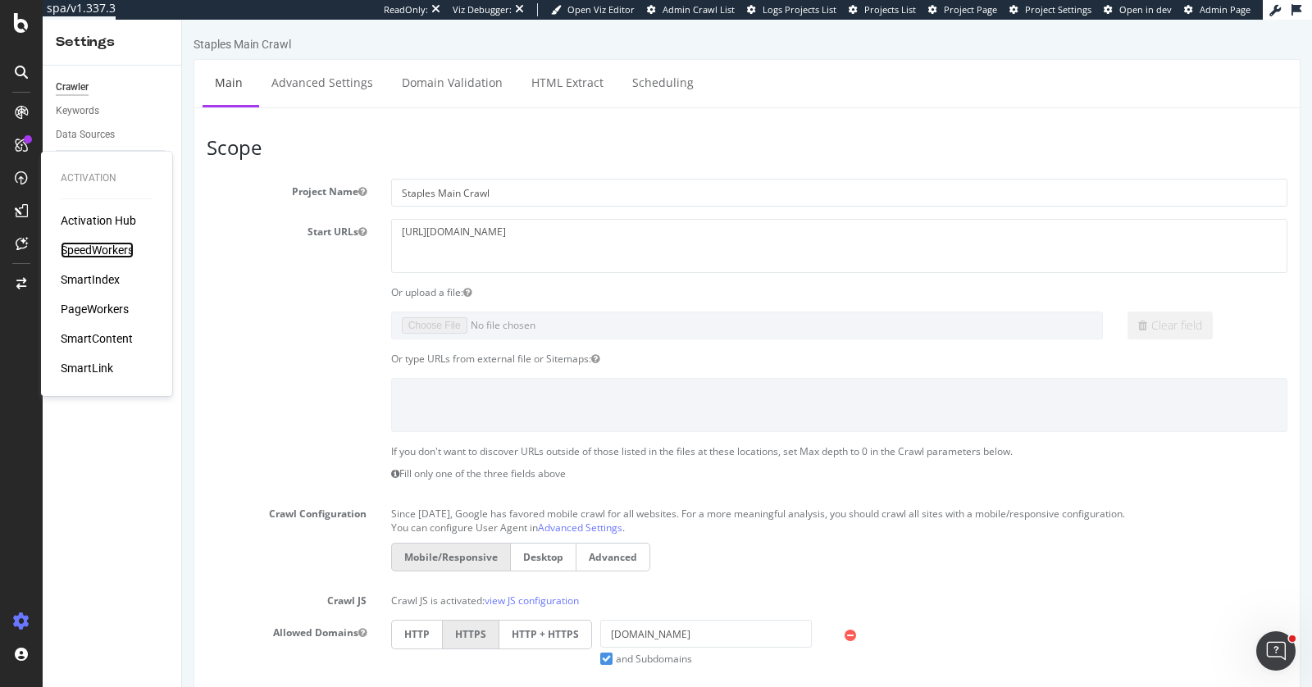
click at [99, 244] on div "SpeedWorkers" at bounding box center [97, 250] width 73 height 16
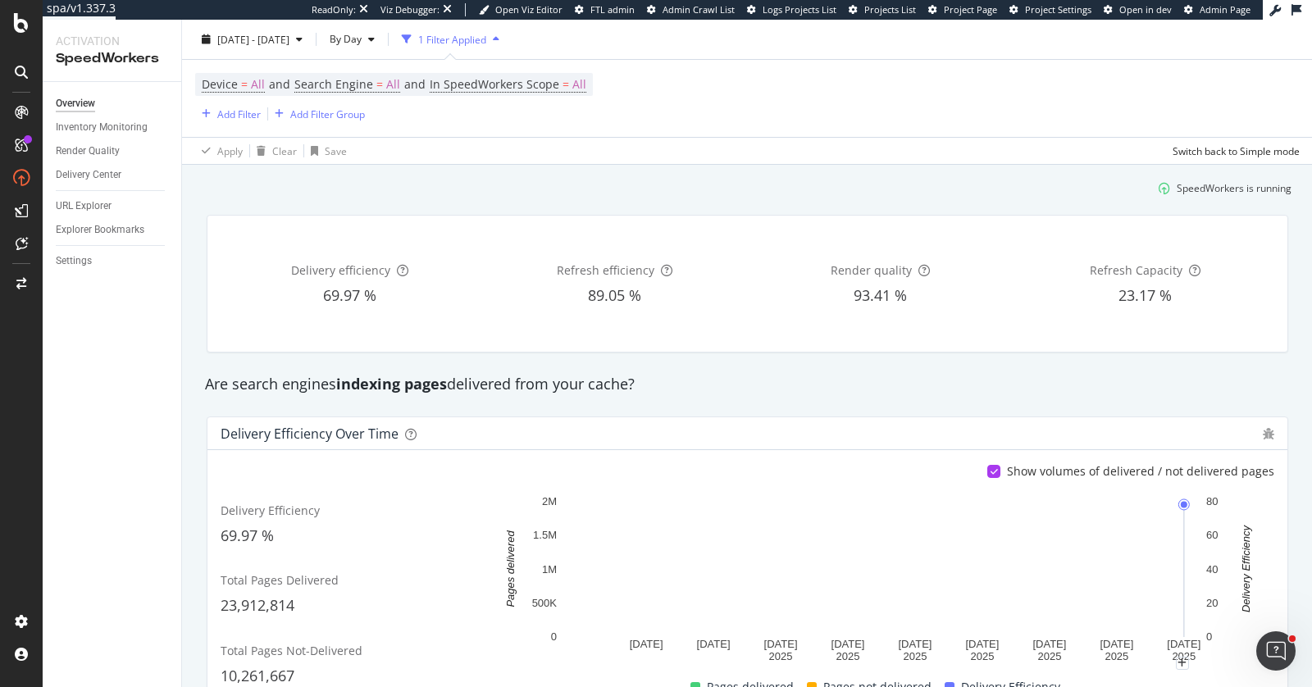
scroll to position [41, 0]
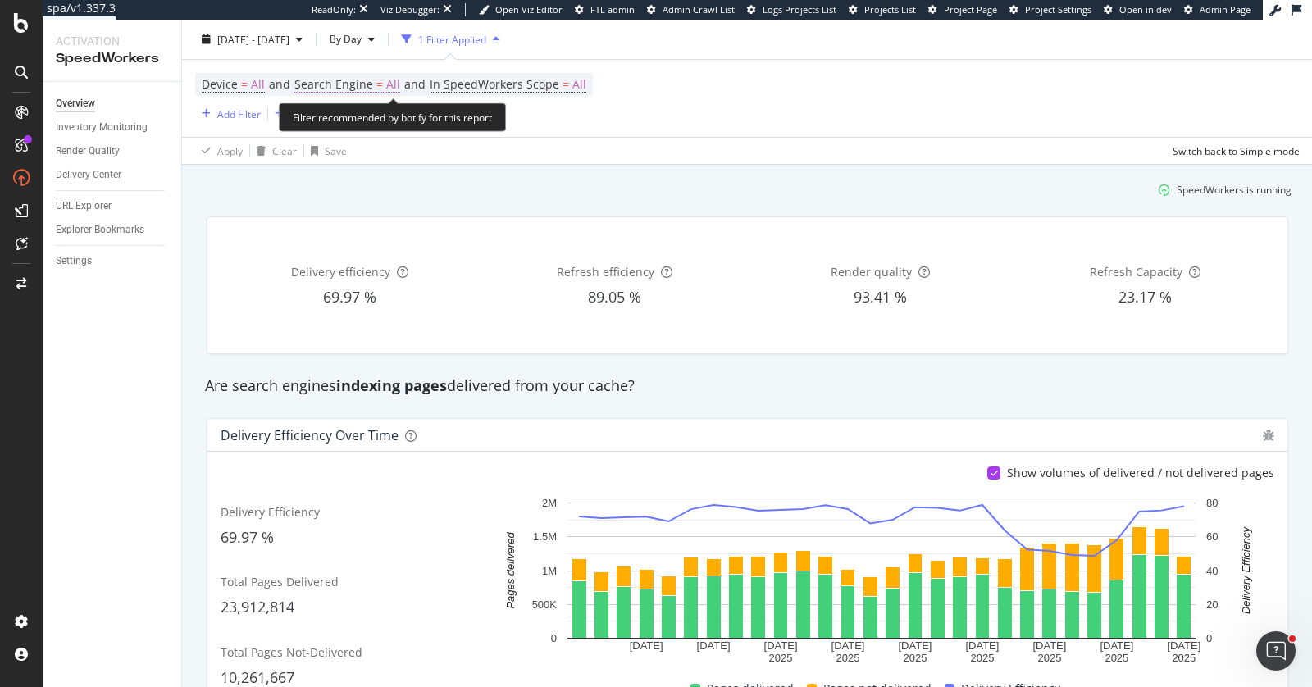
click at [360, 81] on span "Search Engine" at bounding box center [333, 84] width 79 height 16
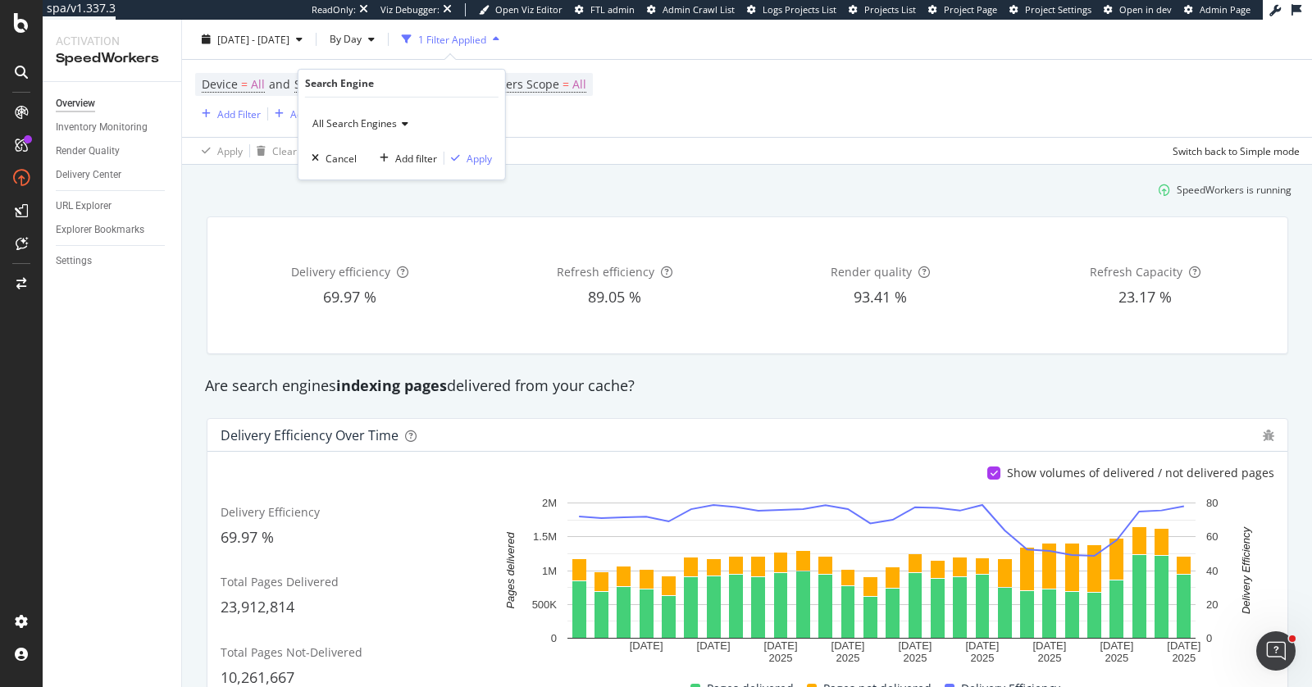
click at [394, 116] on span "All Search Engines" at bounding box center [355, 123] width 84 height 14
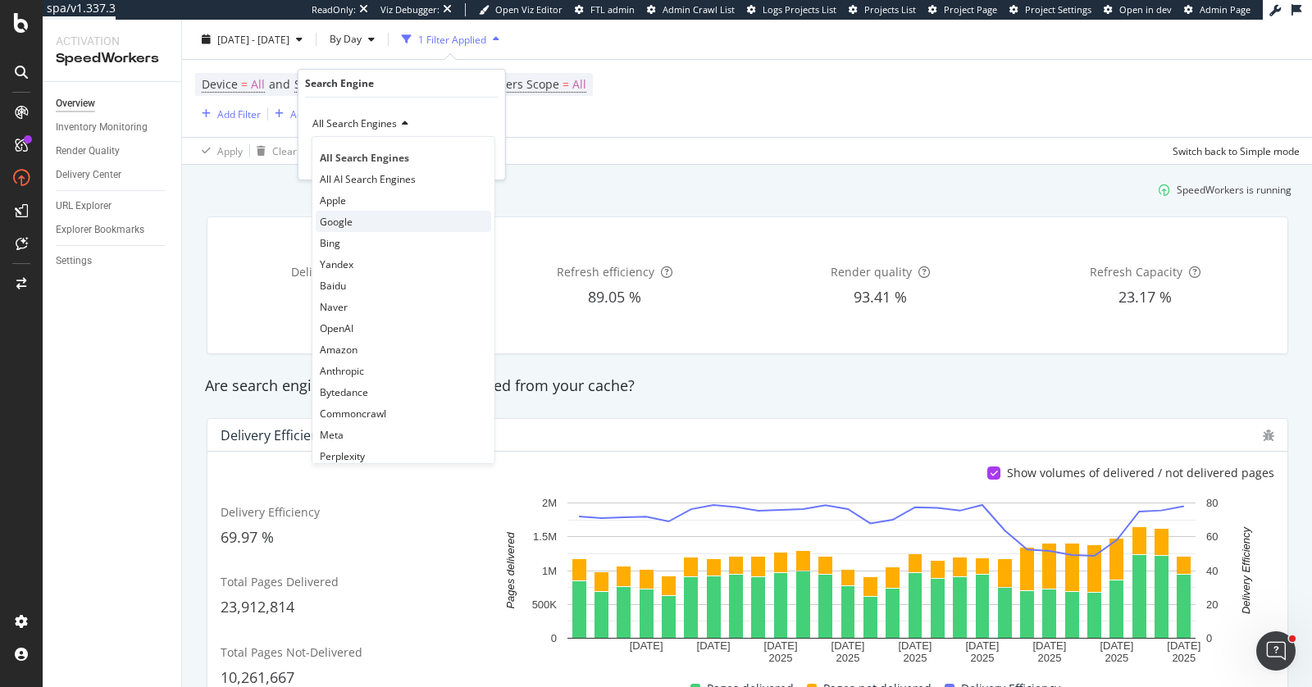
click at [349, 217] on span "Google" at bounding box center [336, 221] width 33 height 14
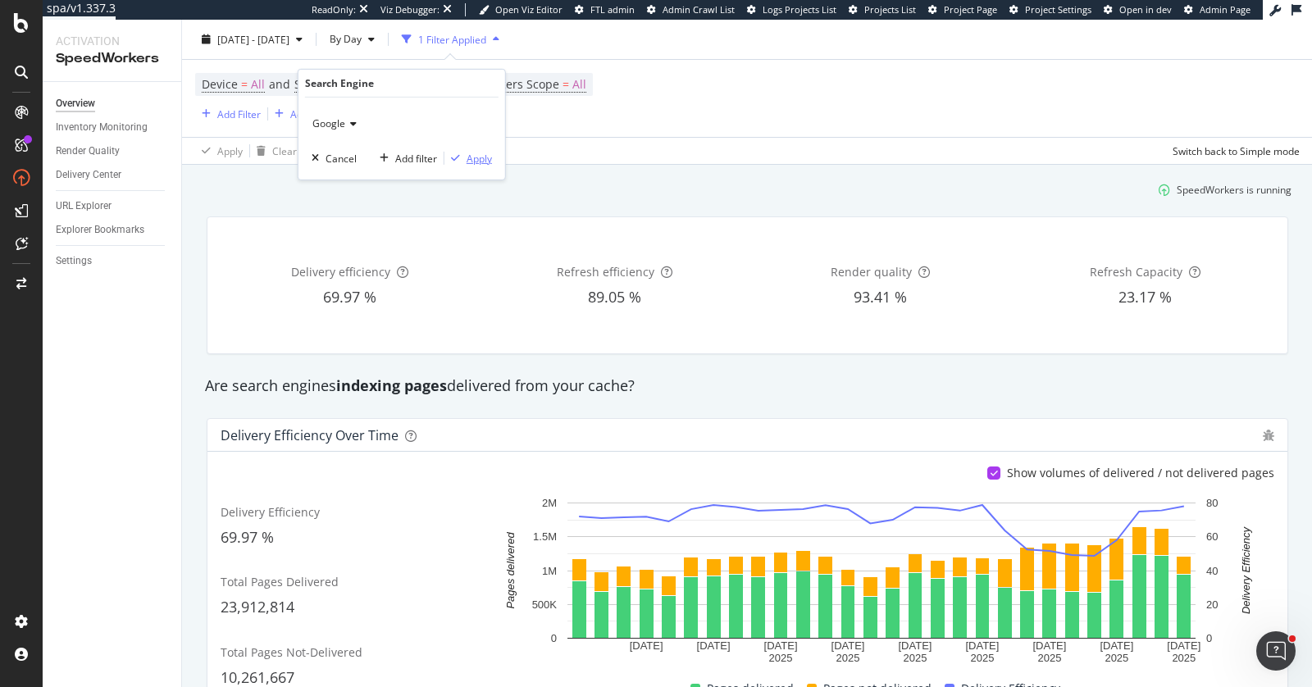
click at [481, 153] on div "Apply" at bounding box center [479, 158] width 25 height 14
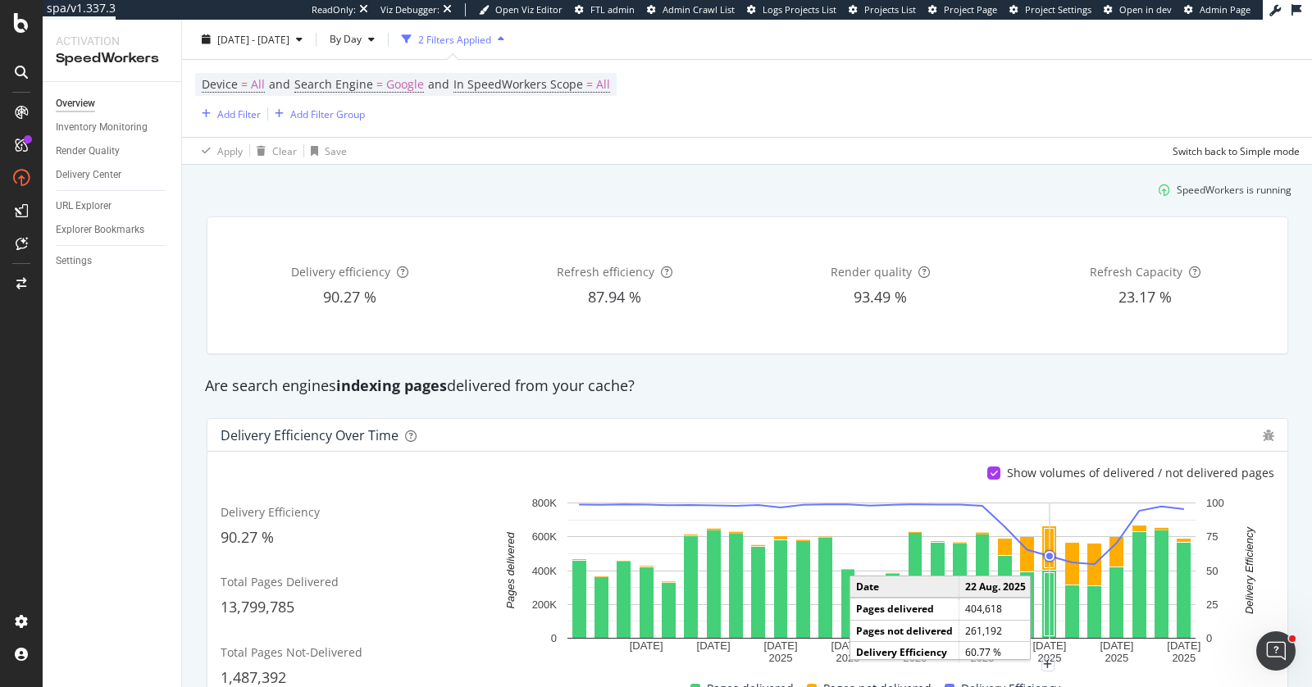
click at [1050, 538] on icon "A chart." at bounding box center [1050, 571] width 0 height 136
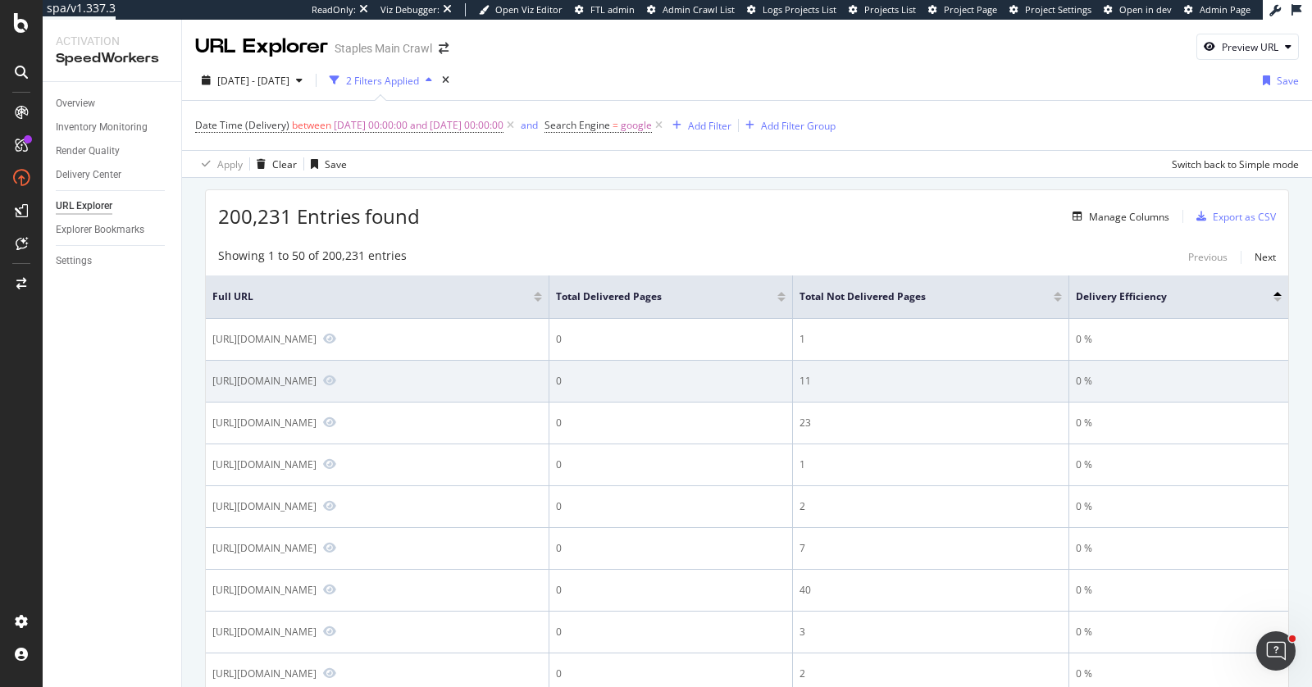
scroll to position [43, 0]
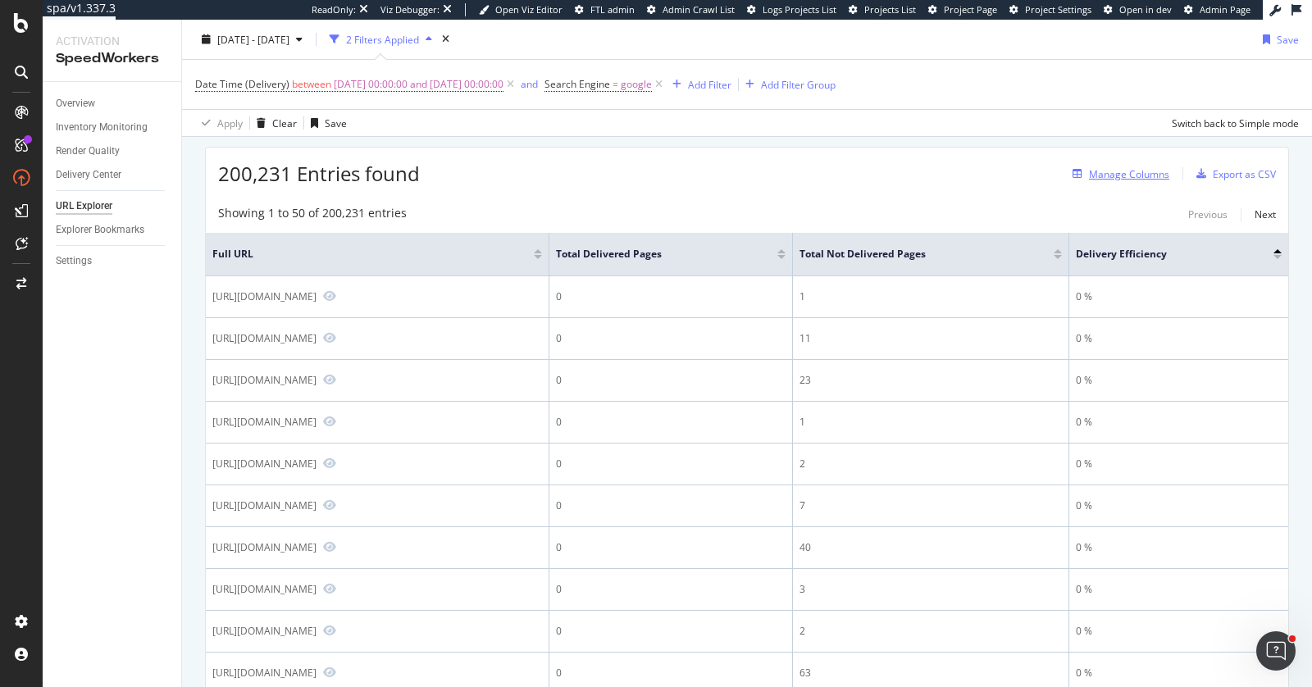
click at [1118, 171] on div "Manage Columns" at bounding box center [1129, 174] width 80 height 14
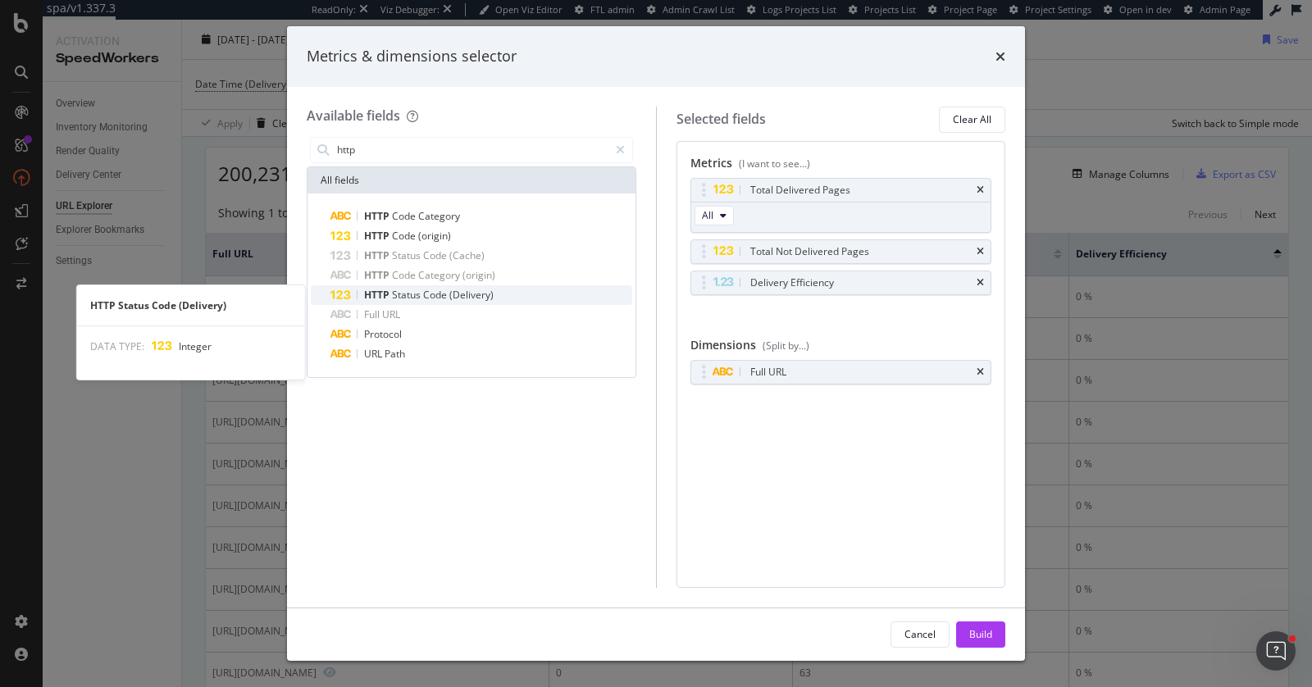
type input "http"
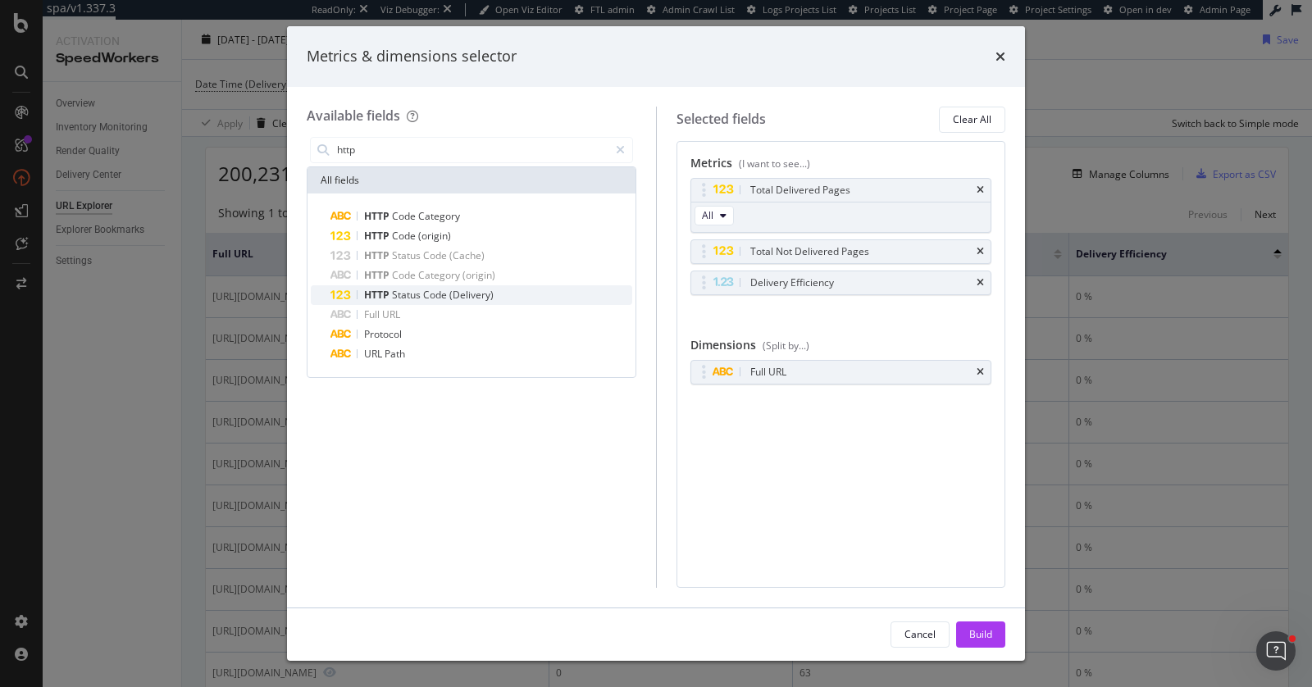
click at [424, 294] on span "Code" at bounding box center [436, 295] width 26 height 14
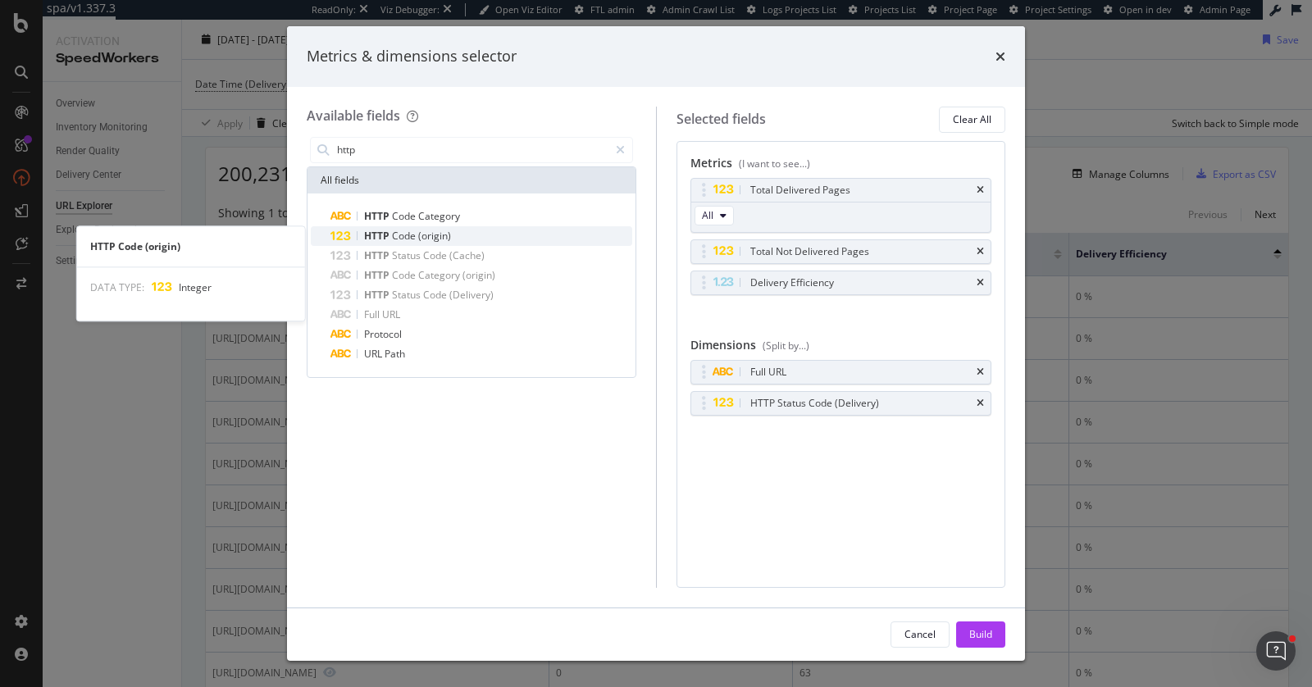
click at [451, 240] on div "HTTP Code (origin)" at bounding box center [482, 236] width 302 height 20
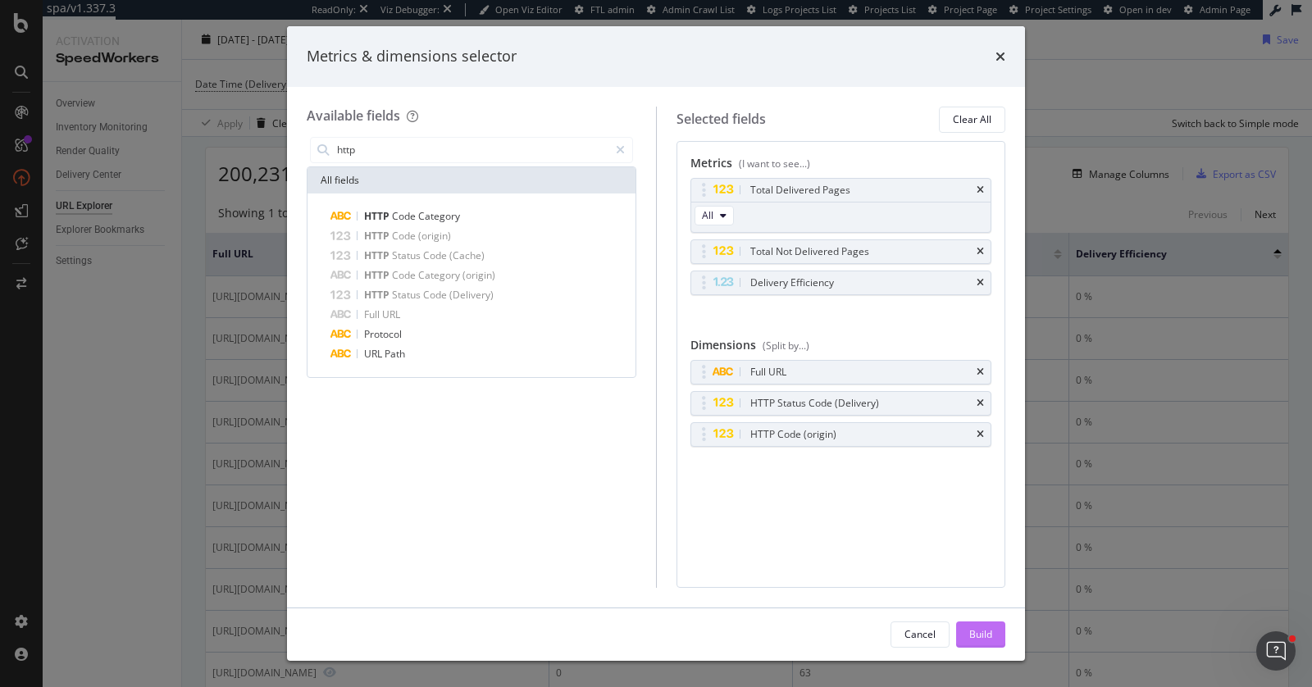
click at [982, 635] on div "Build" at bounding box center [981, 635] width 23 height 14
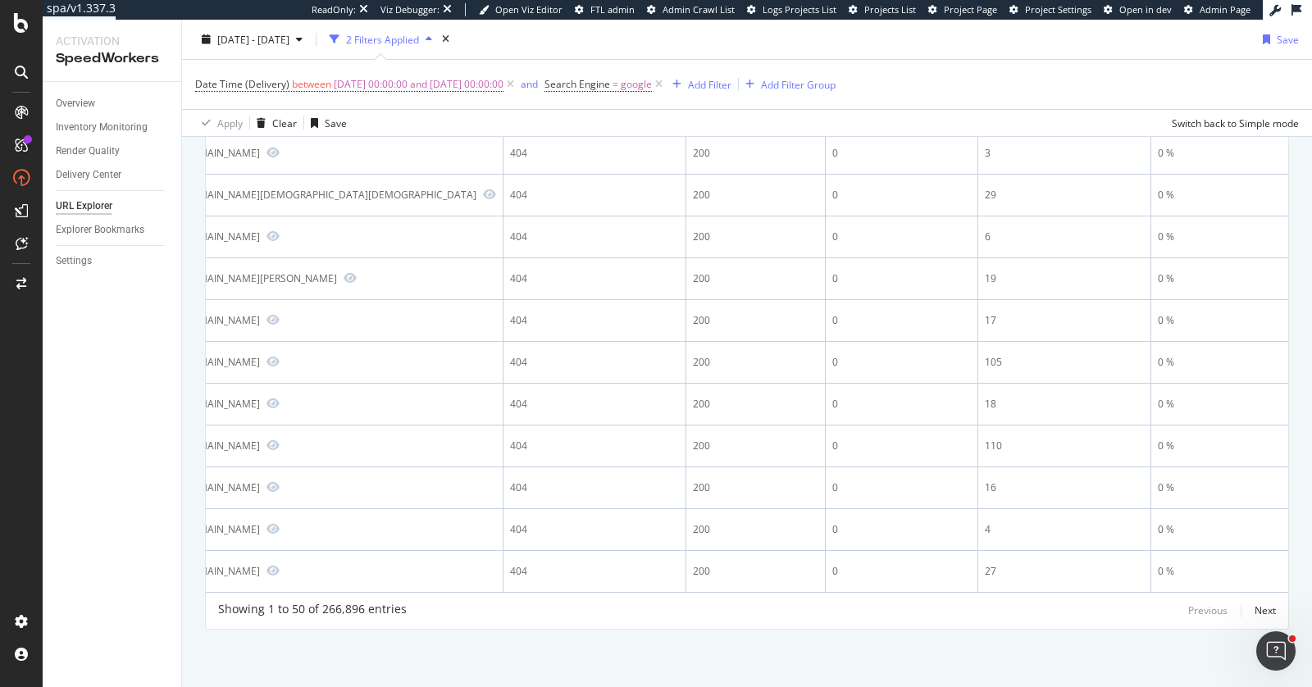
scroll to position [1951, 0]
click at [280, 116] on icon "Preview https://www.staples.com/bic-4-color-shine-retractable-ballpoint-pen-med…" at bounding box center [273, 110] width 13 height 11
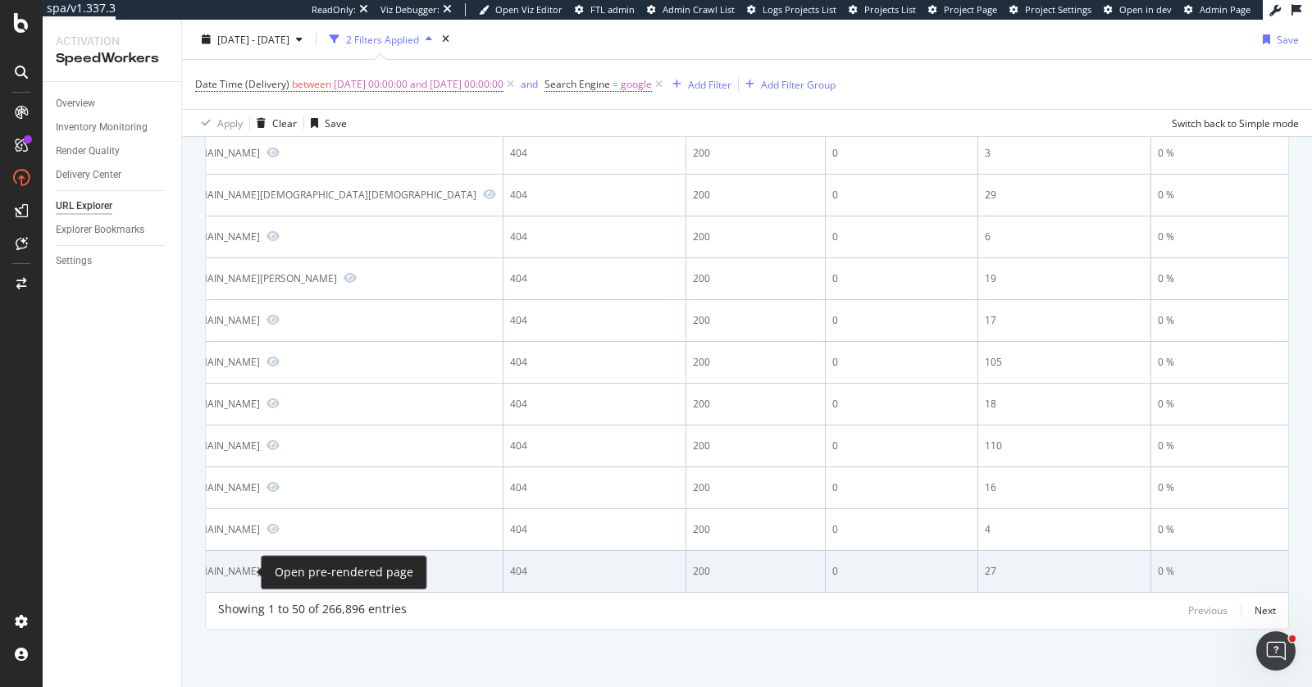
click at [267, 577] on icon "Preview https://www.staples.com/Manhattan-Portage-Straphanger-Messenger-Bag-Sma…" at bounding box center [273, 570] width 13 height 11
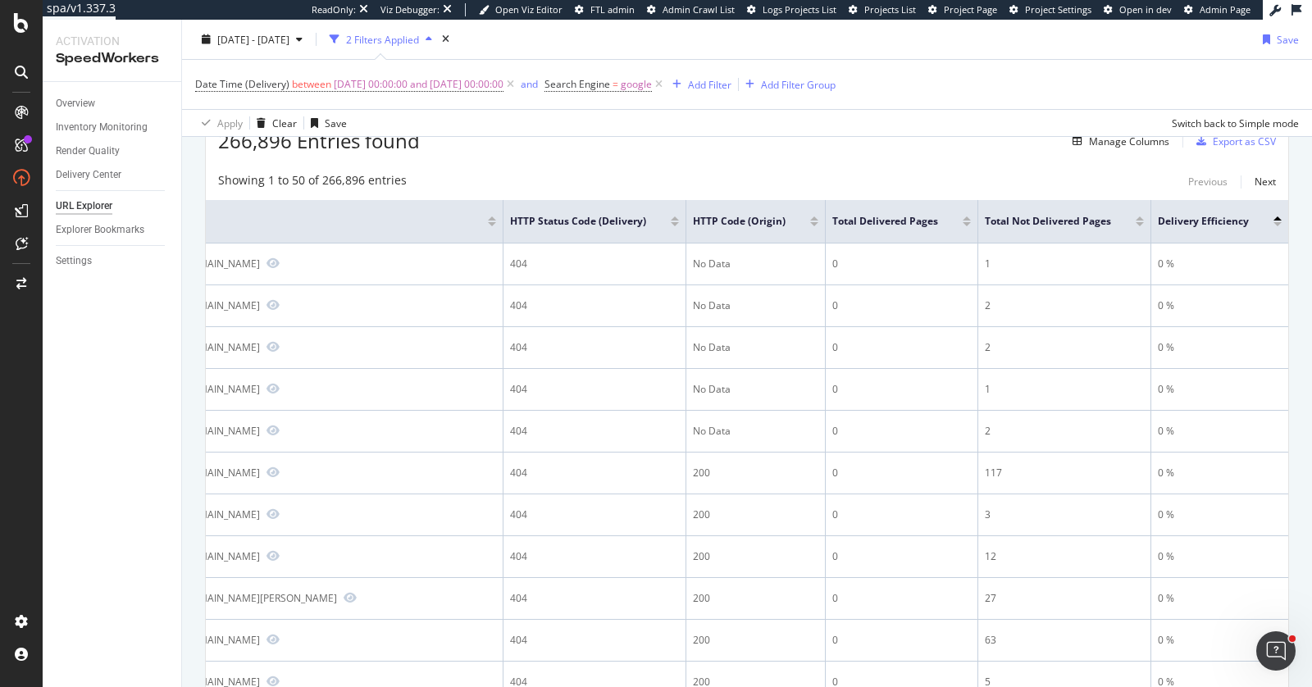
scroll to position [0, 0]
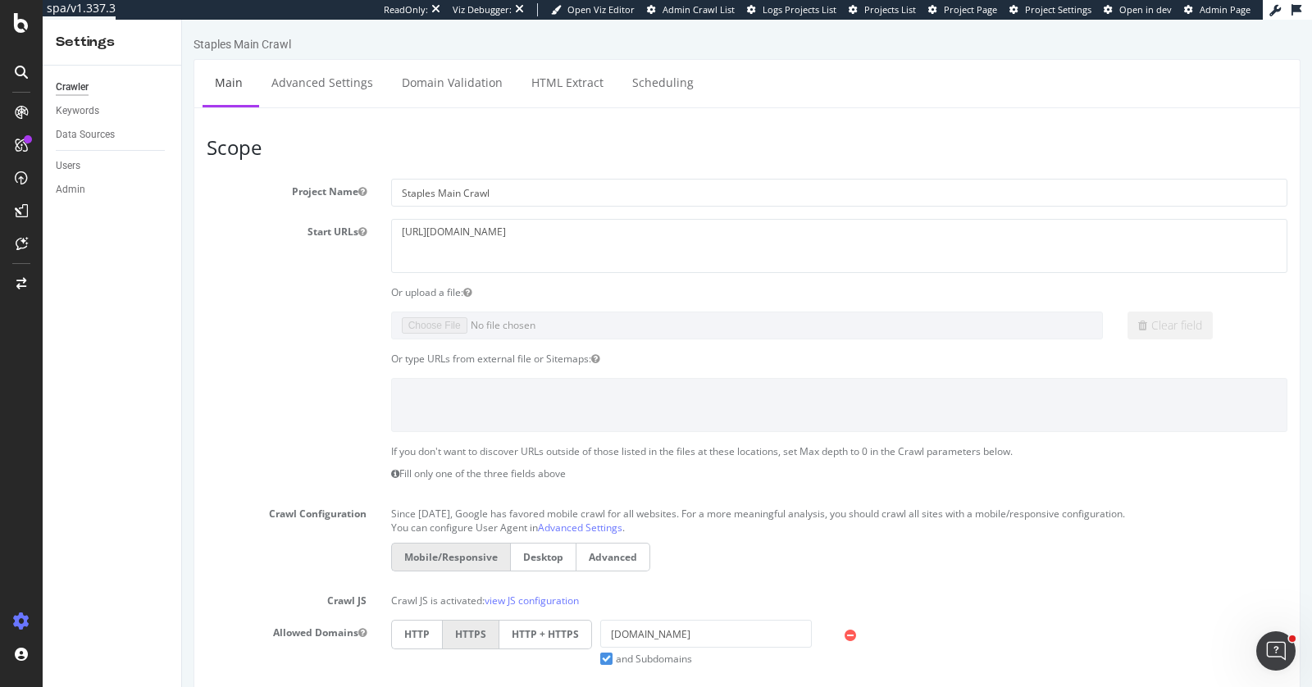
click at [114, 463] on div "Crawler Keywords Data Sources Users Admin" at bounding box center [112, 377] width 139 height 622
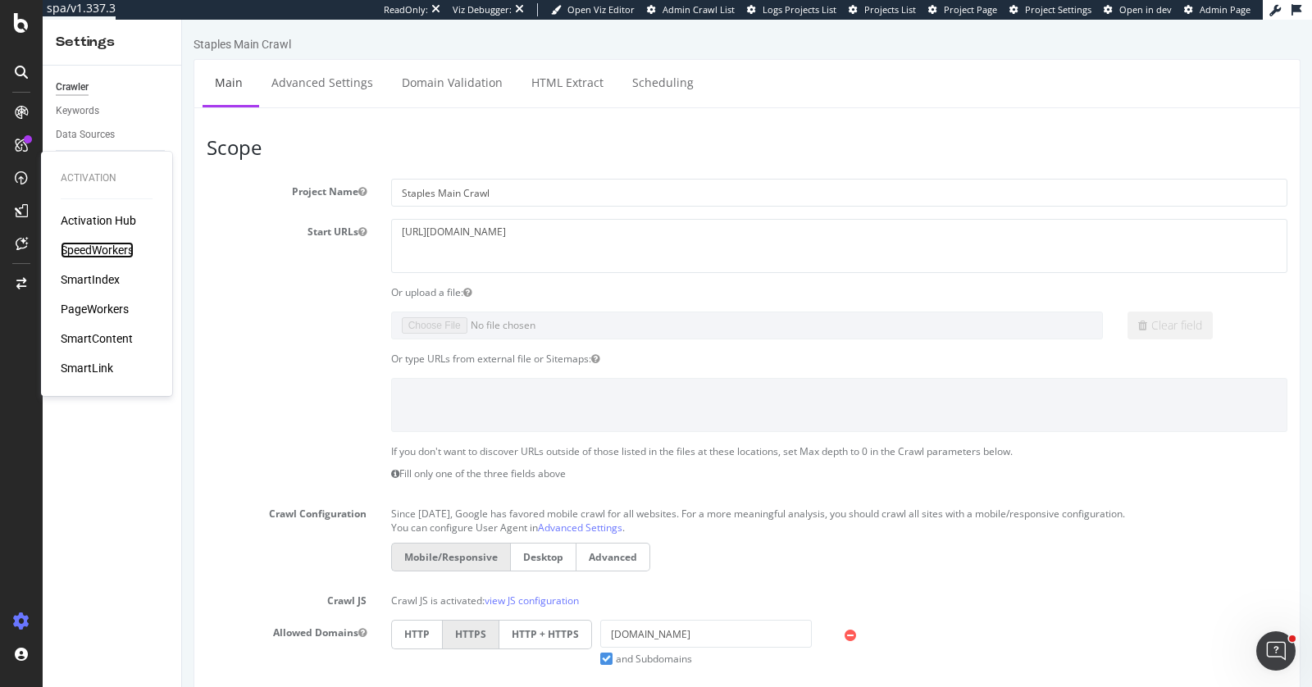
click at [86, 245] on div "SpeedWorkers" at bounding box center [97, 250] width 73 height 16
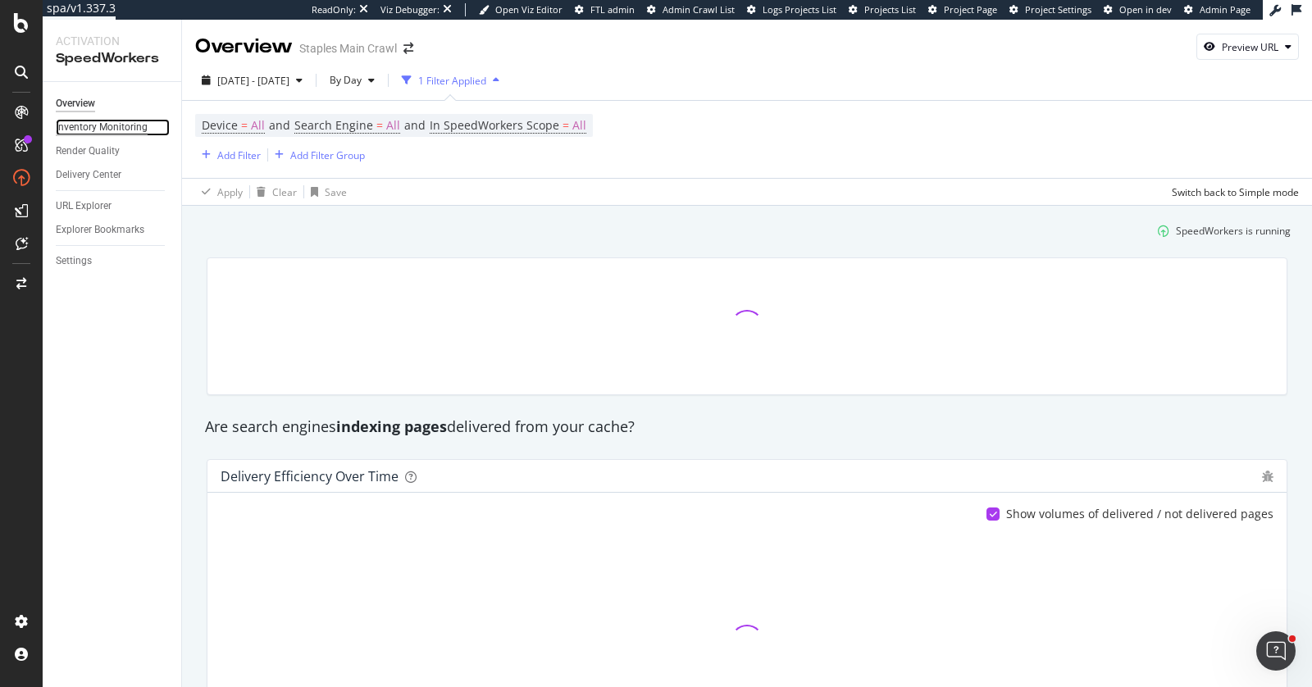
click at [106, 126] on div "Inventory Monitoring" at bounding box center [102, 127] width 92 height 17
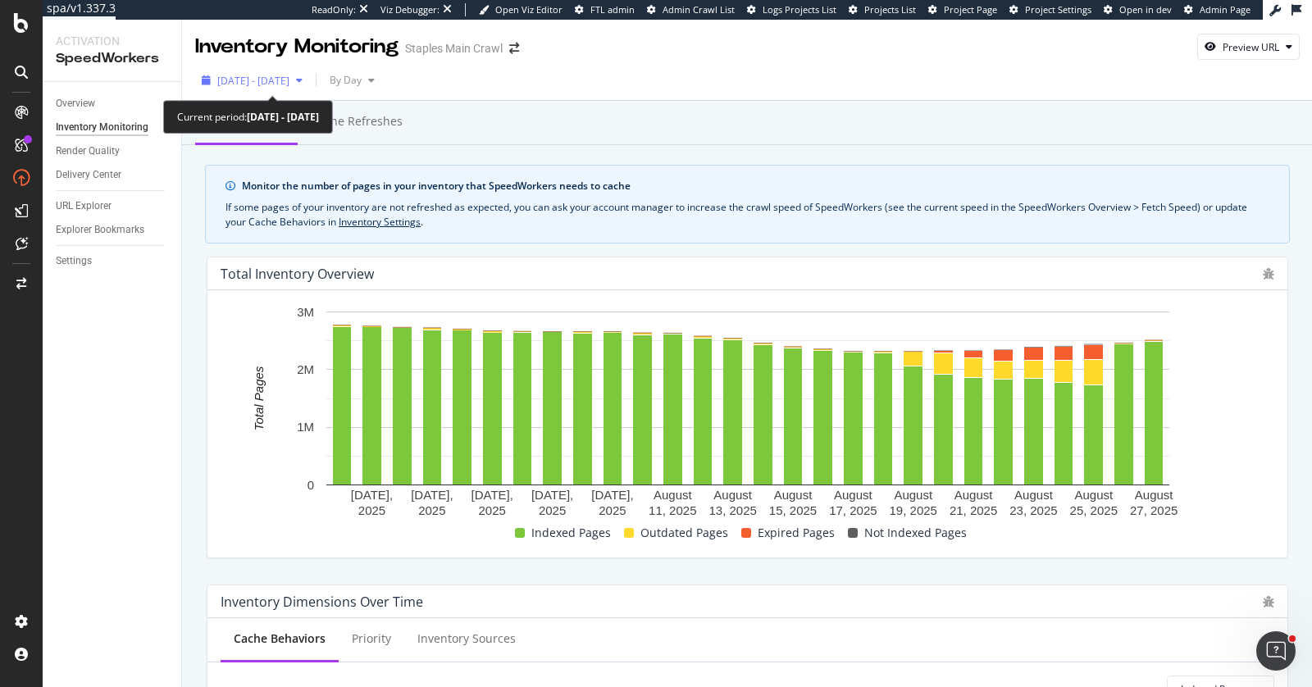
click at [256, 88] on div "[DATE] - [DATE]" at bounding box center [252, 80] width 114 height 25
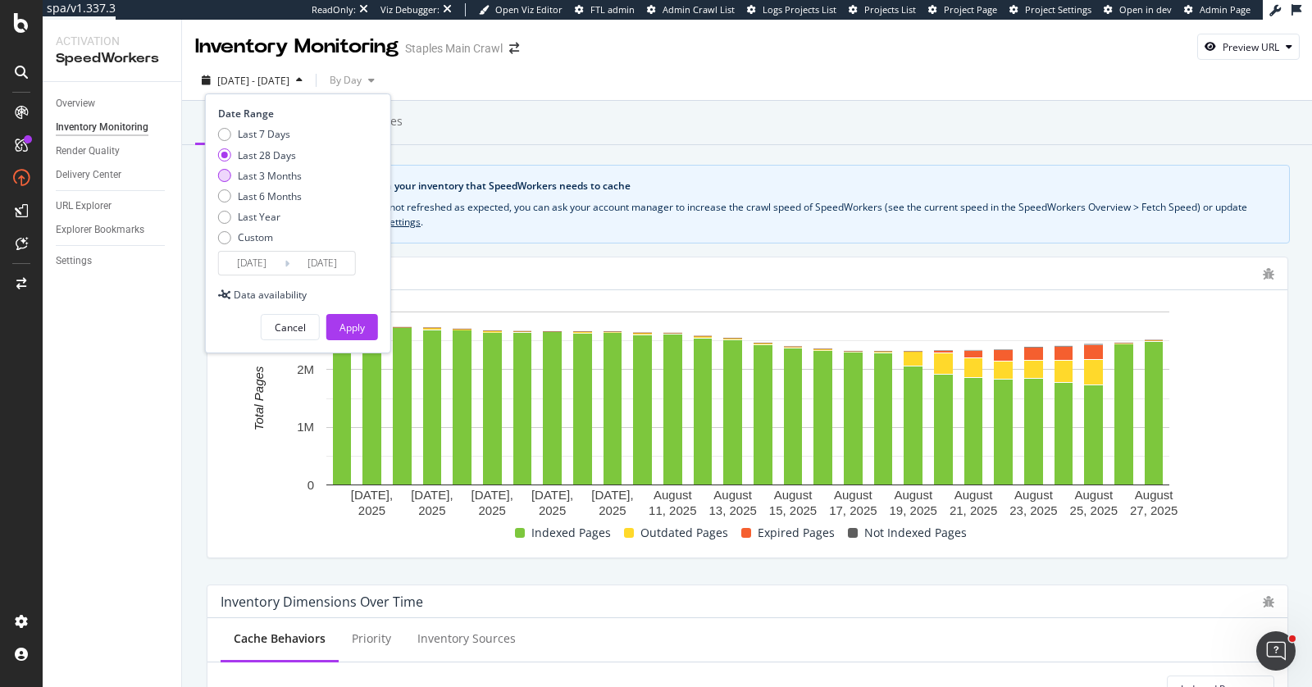
click at [262, 174] on div "Last 3 Months" at bounding box center [270, 176] width 64 height 14
type input "2025/05/29"
click at [348, 321] on div "Apply" at bounding box center [352, 328] width 25 height 14
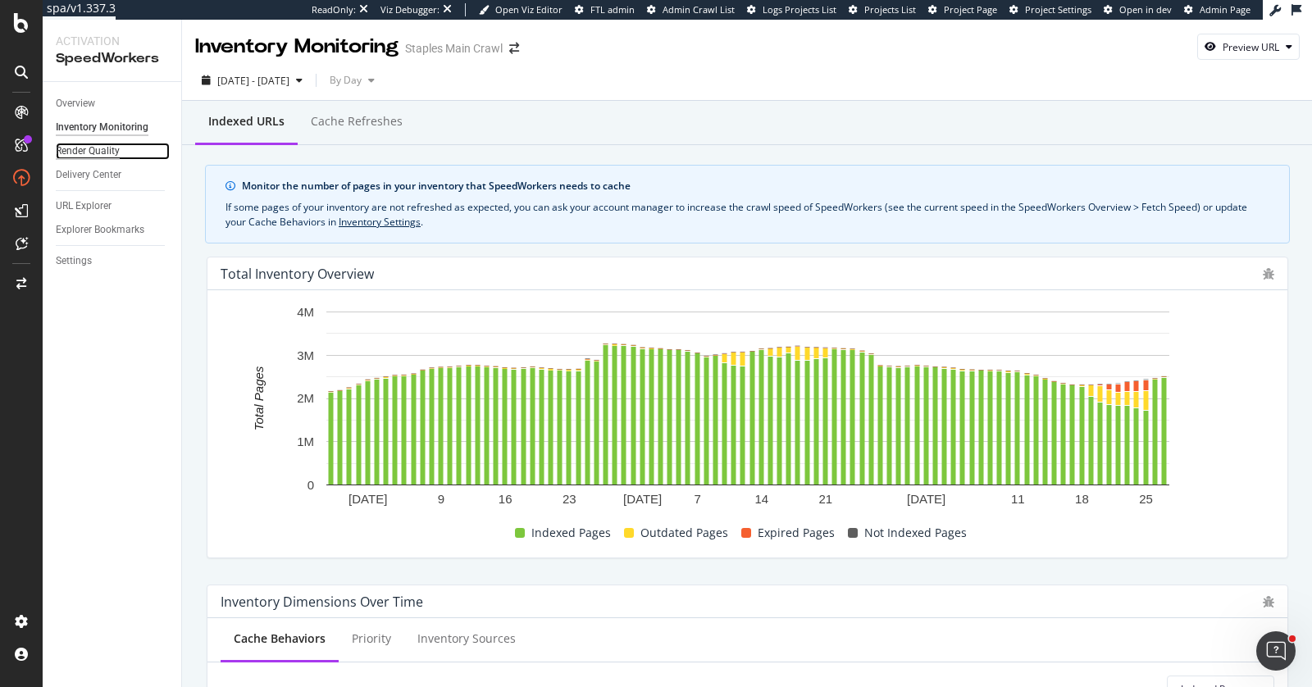
click at [80, 151] on div "Render Quality" at bounding box center [88, 151] width 64 height 17
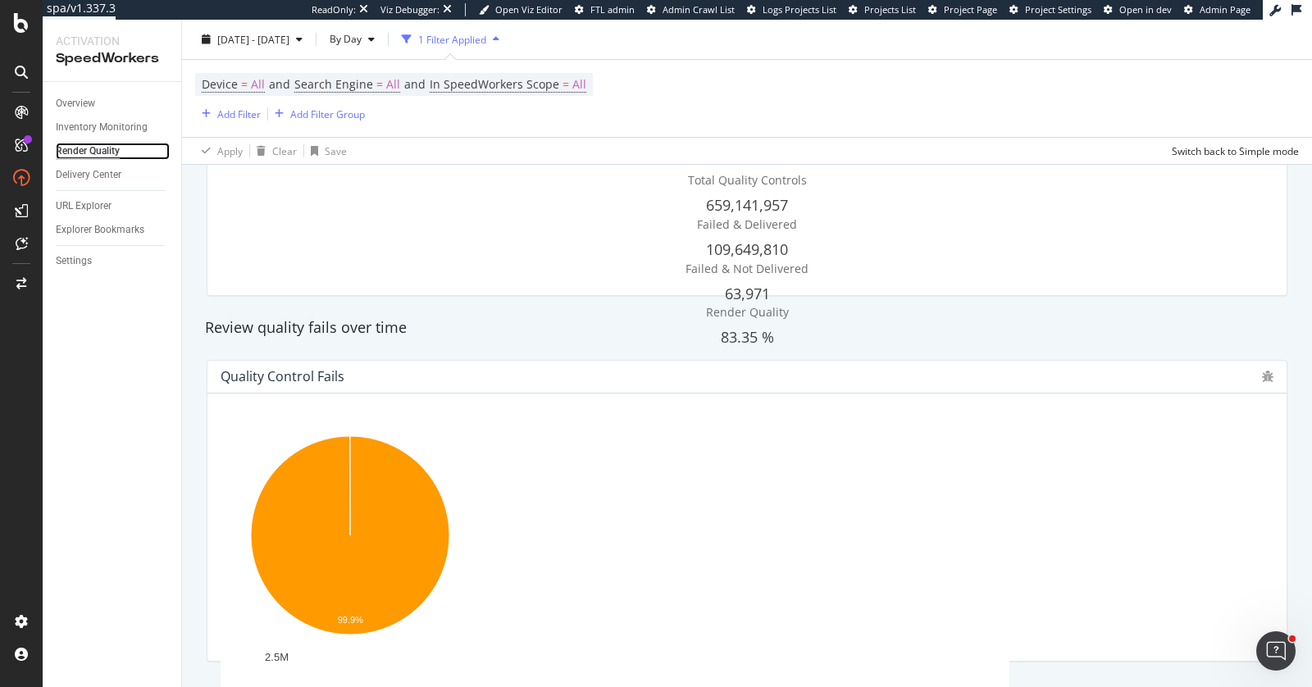
scroll to position [88, 0]
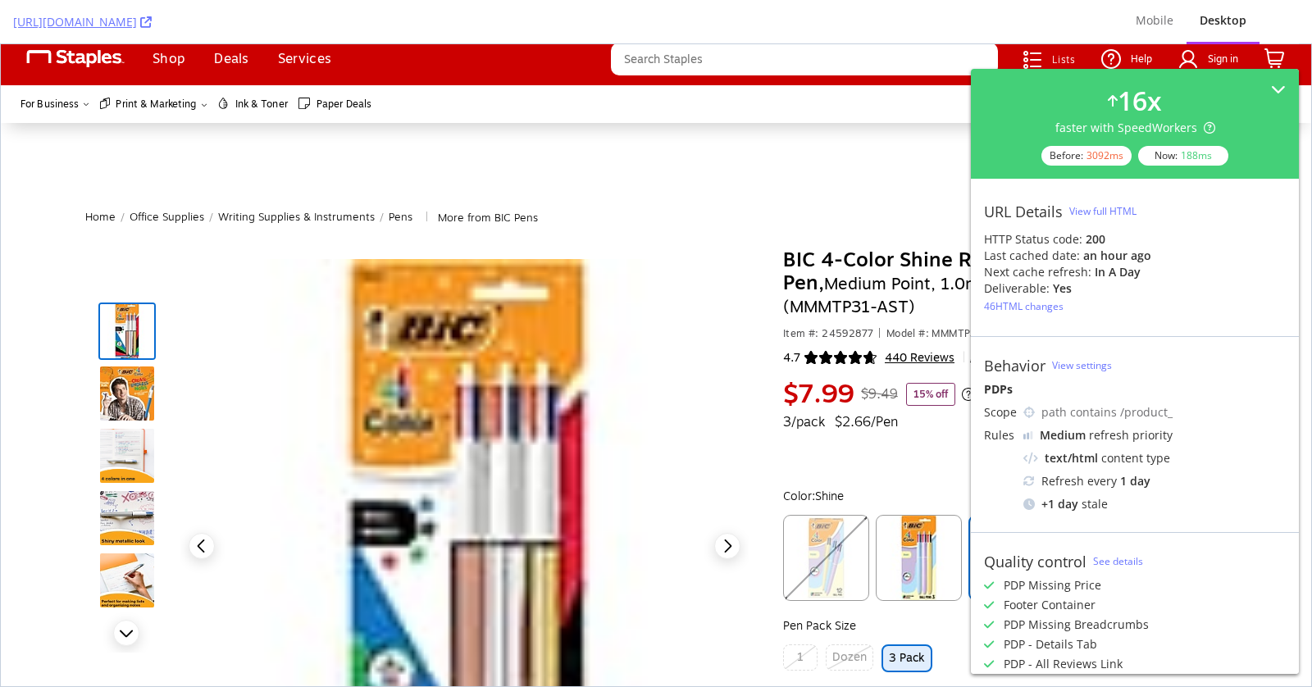
scroll to position [60, 0]
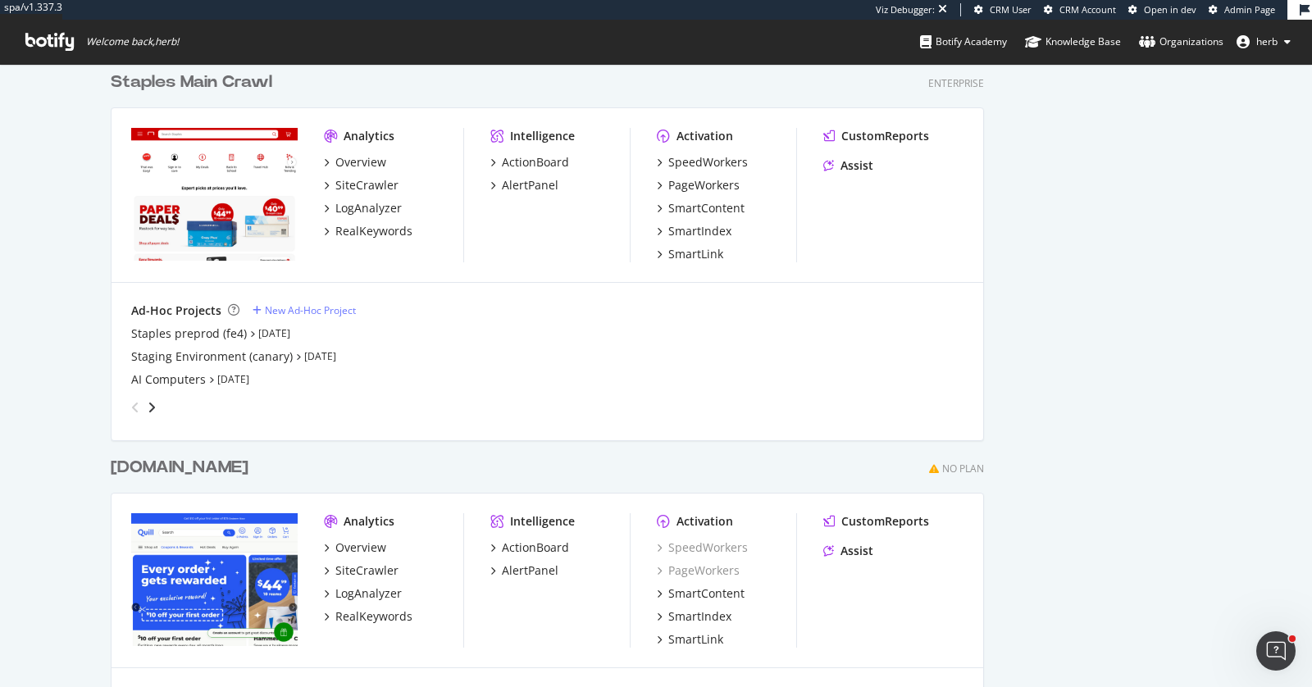
scroll to position [674, 0]
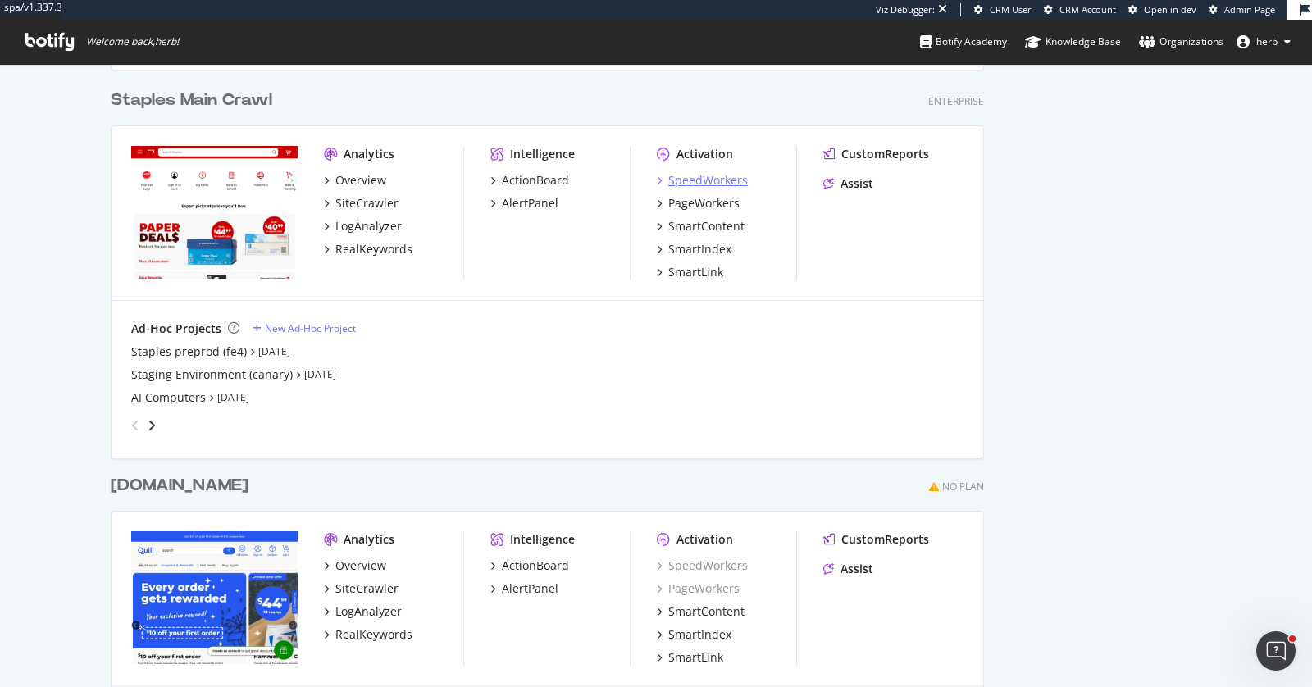
click at [696, 179] on div "SpeedWorkers" at bounding box center [709, 180] width 80 height 16
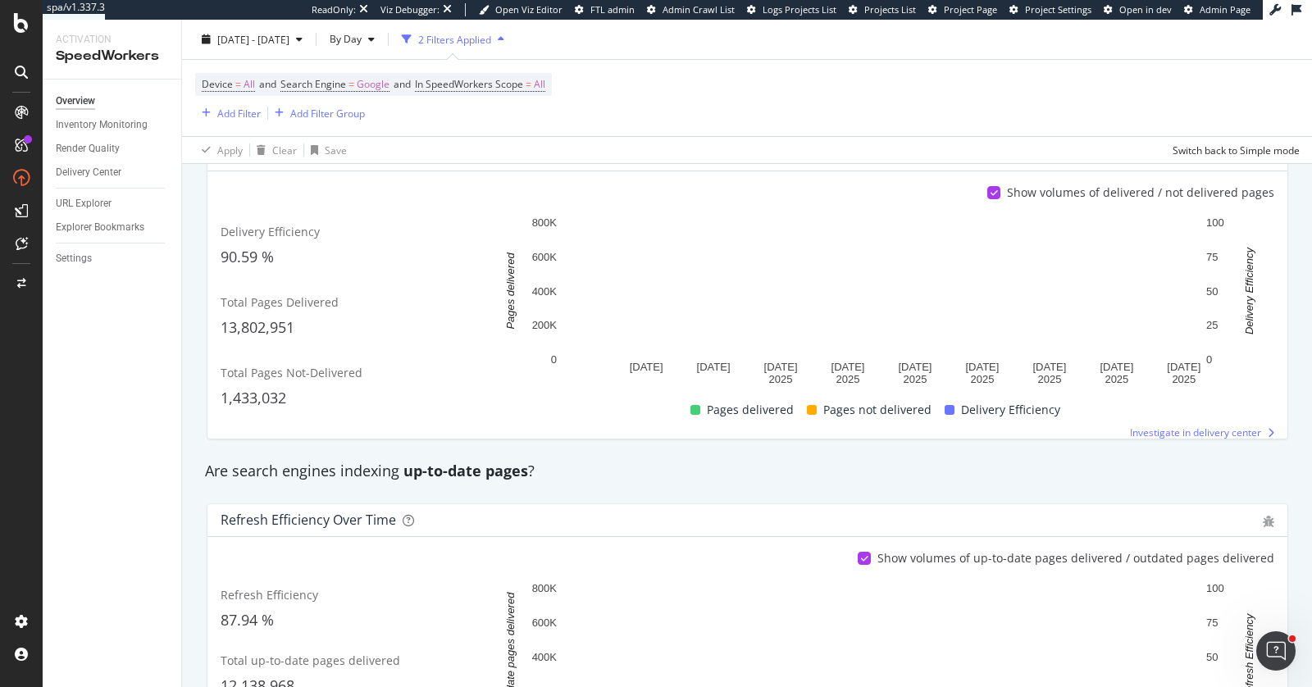
scroll to position [127, 0]
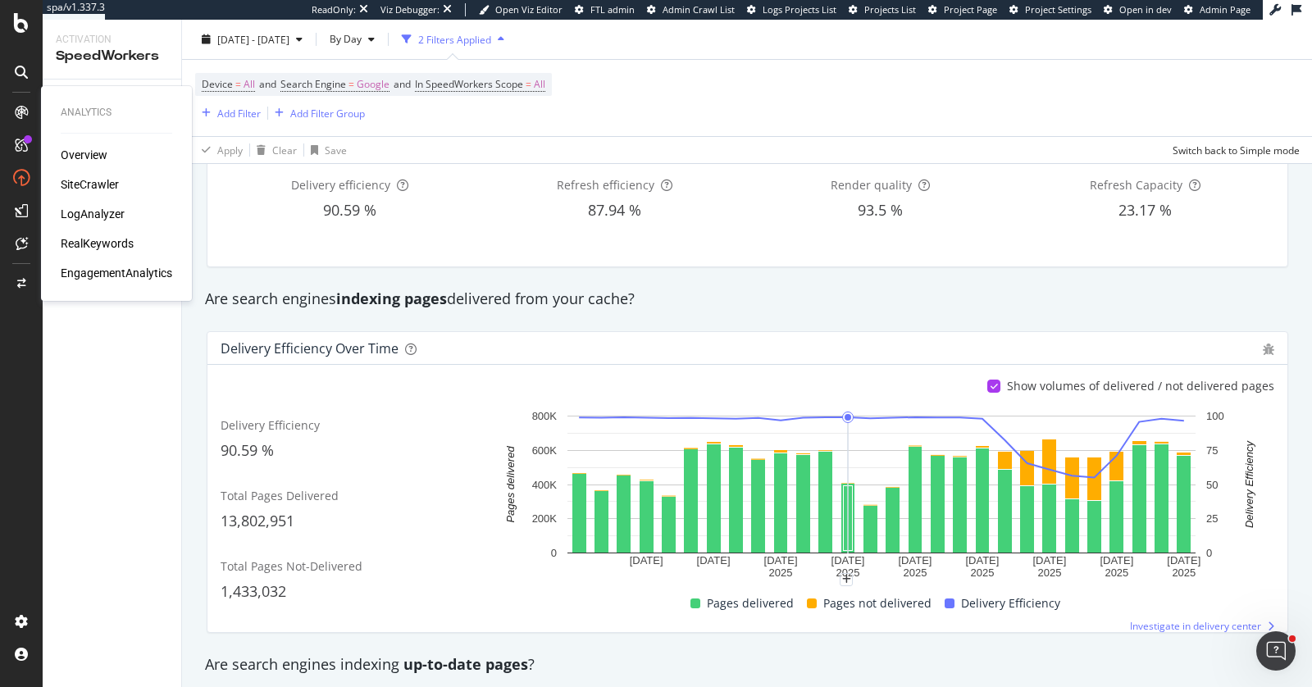
click at [94, 239] on div "RealKeywords" at bounding box center [97, 243] width 73 height 16
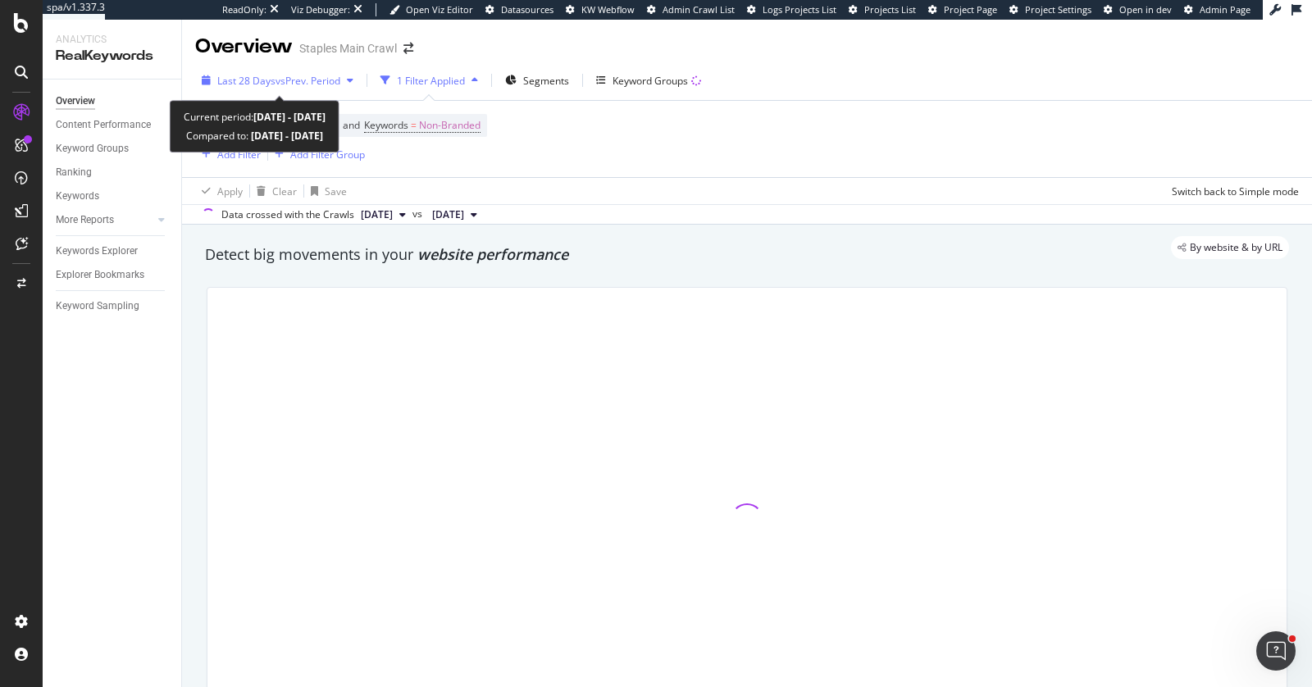
click at [275, 72] on div "Last 28 Days vs Prev. Period" at bounding box center [277, 80] width 165 height 25
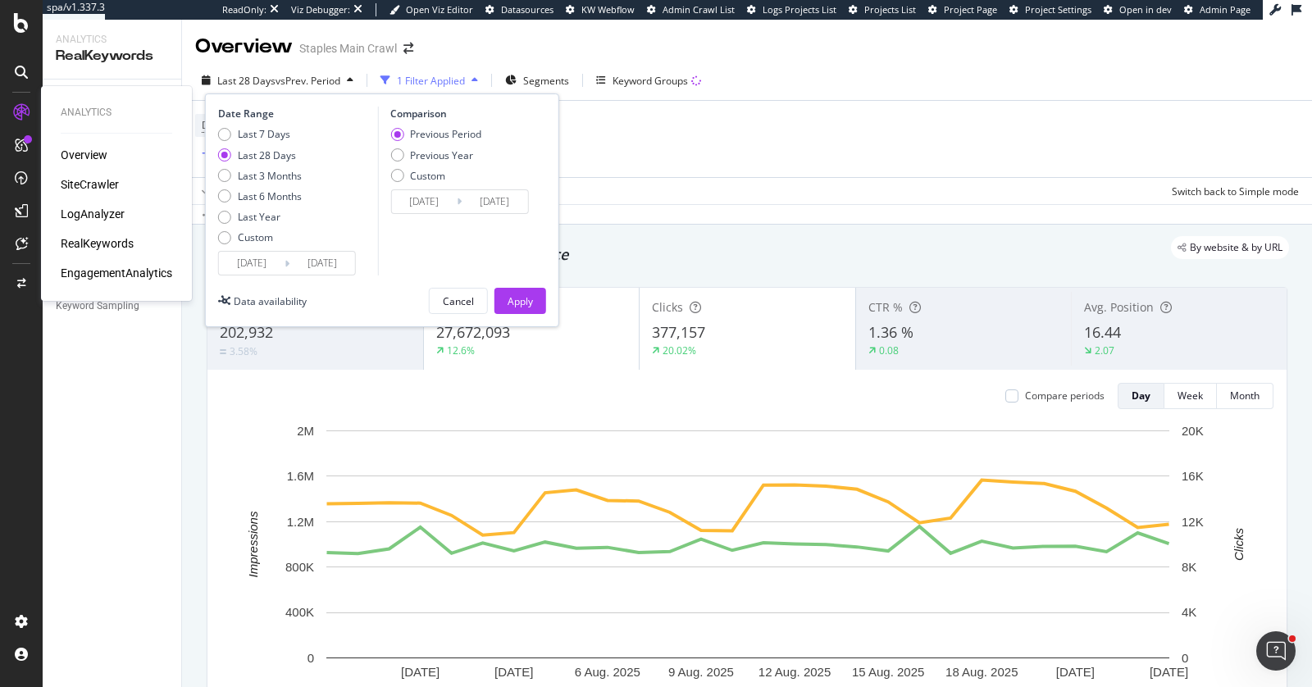
click at [110, 278] on div "EngagementAnalytics" at bounding box center [117, 273] width 112 height 16
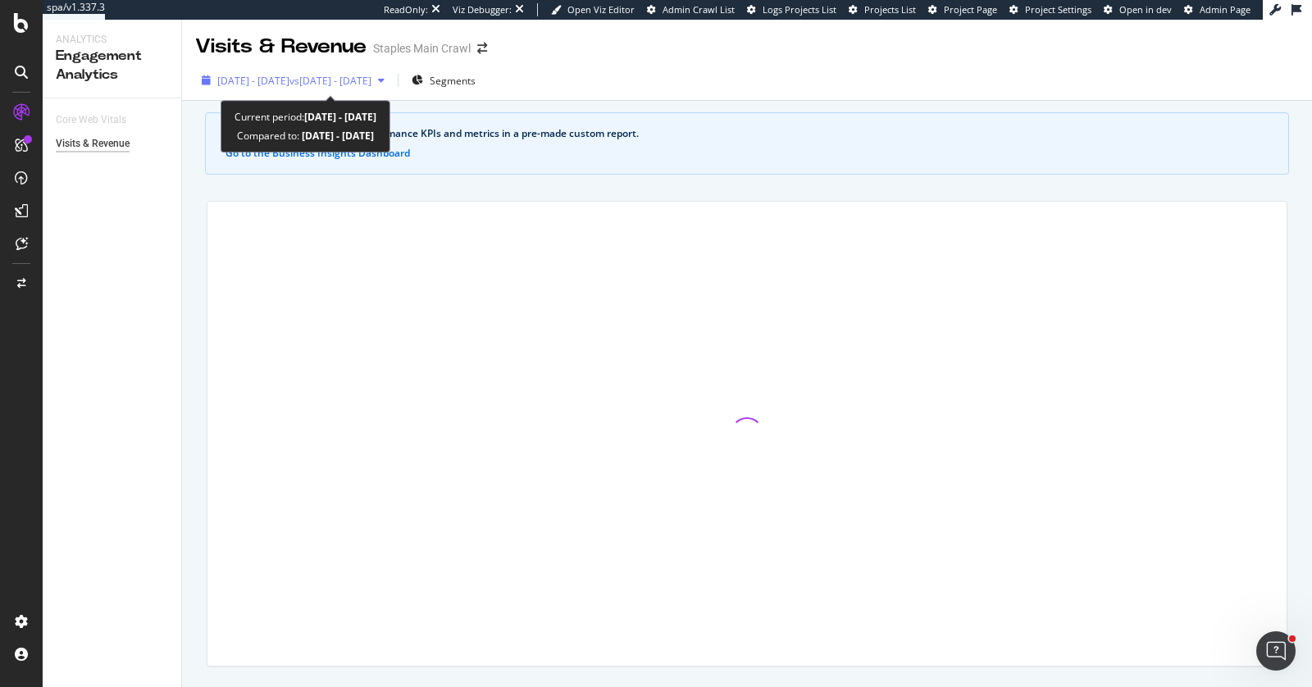
click at [290, 85] on span "[DATE] - [DATE]" at bounding box center [253, 81] width 72 height 14
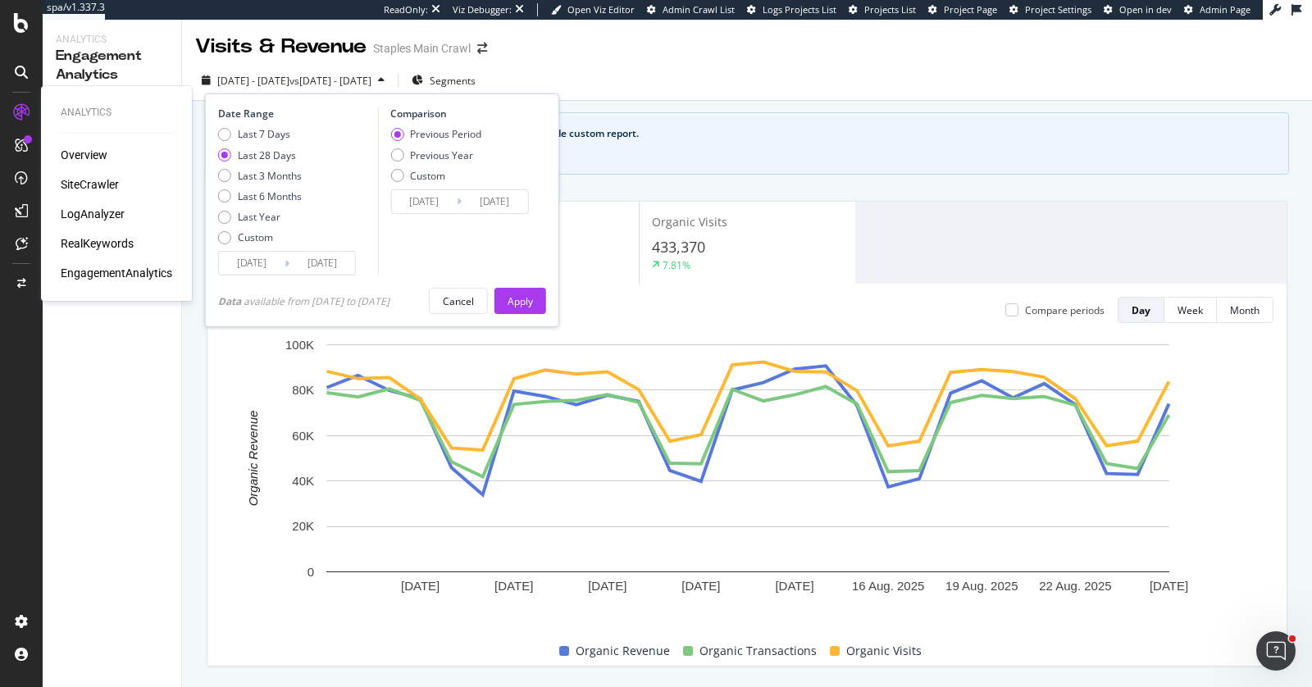
click at [98, 214] on div "LogAnalyzer" at bounding box center [93, 214] width 64 height 16
